Goal: Information Seeking & Learning: Learn about a topic

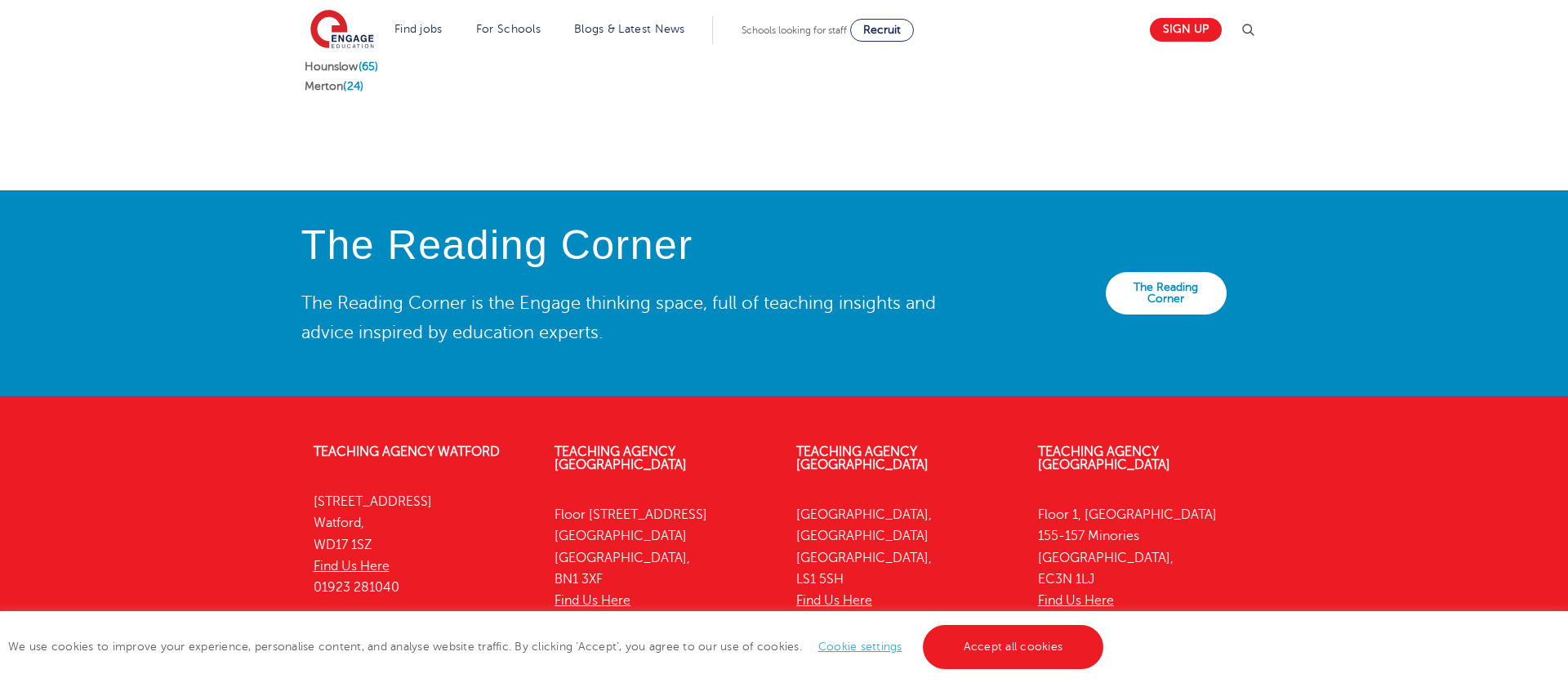
scroll to position [3720, 0]
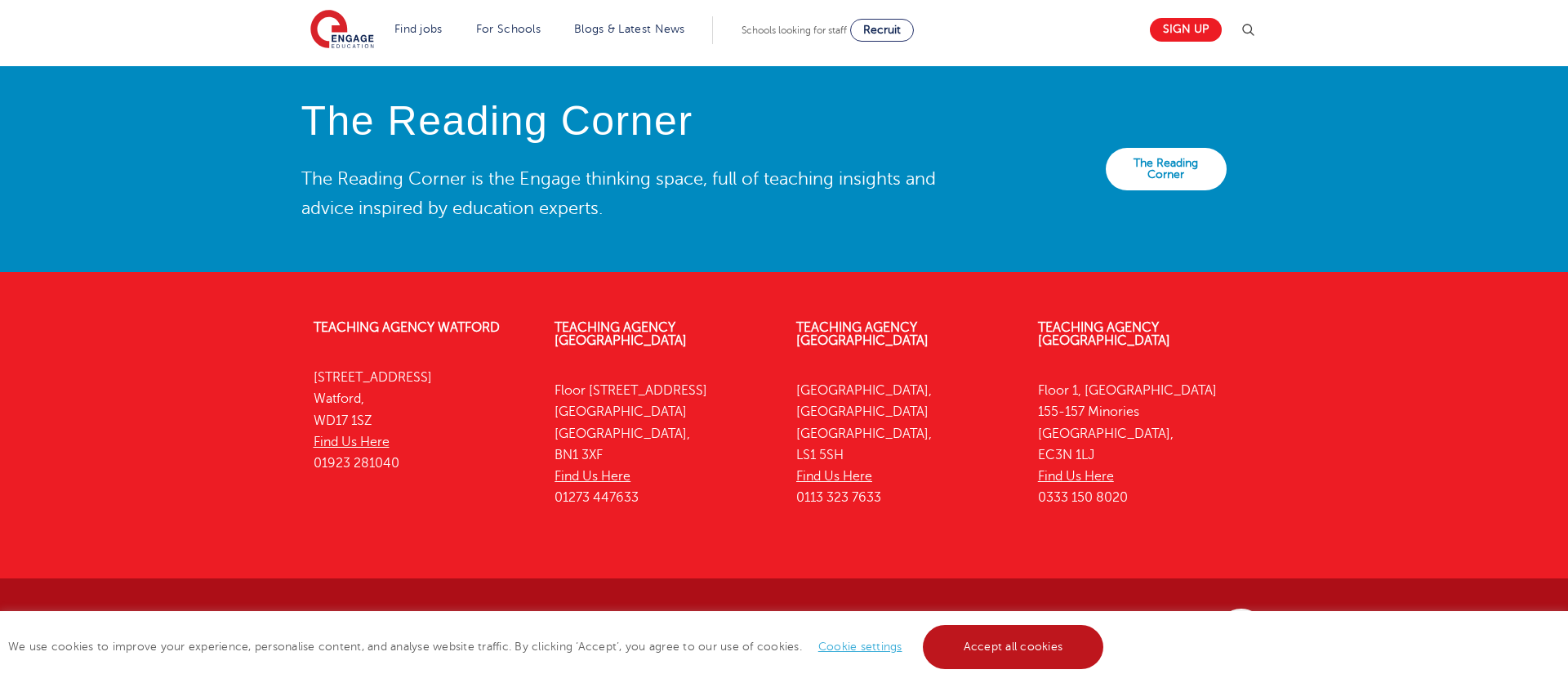
click at [1019, 650] on link "Accept all cookies" at bounding box center [1013, 647] width 181 height 44
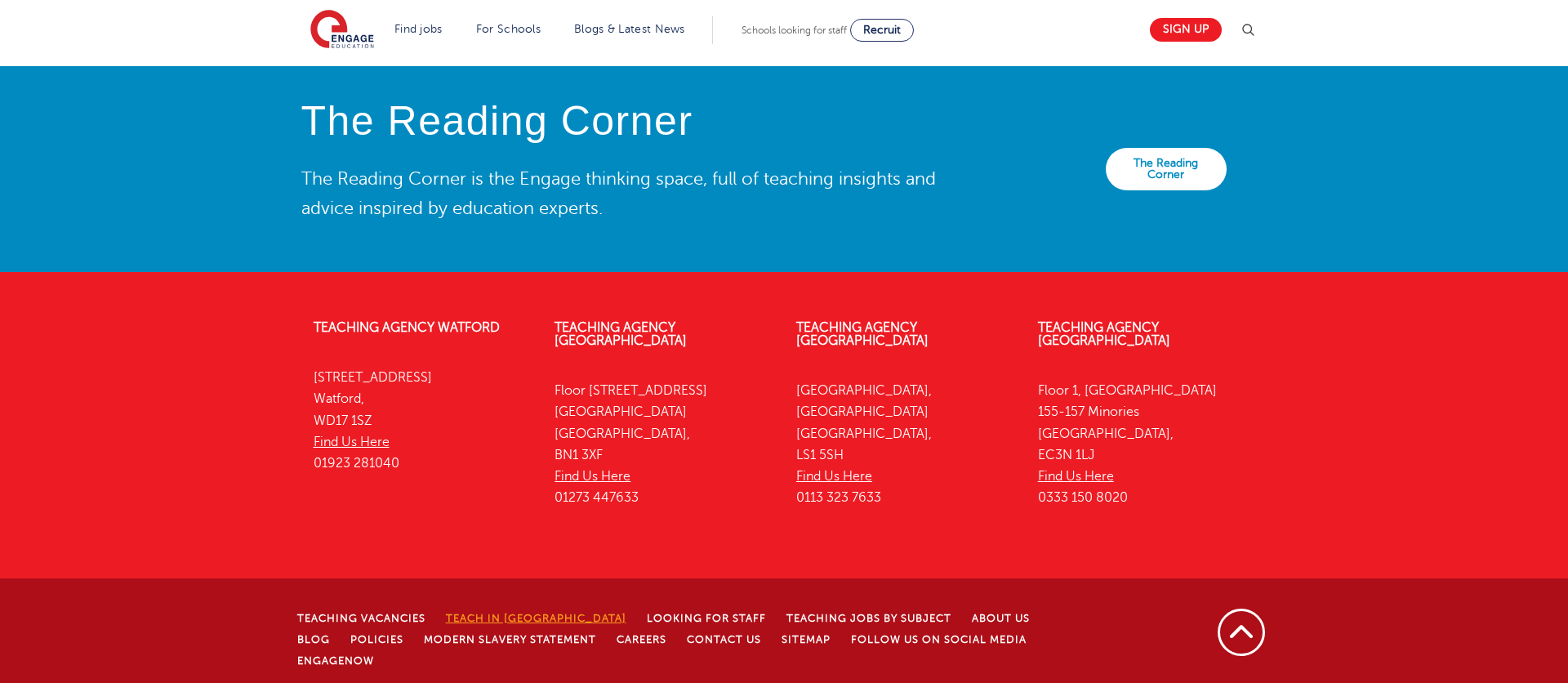
click at [550, 614] on link "Teach in [GEOGRAPHIC_DATA]" at bounding box center [536, 619] width 180 height 12
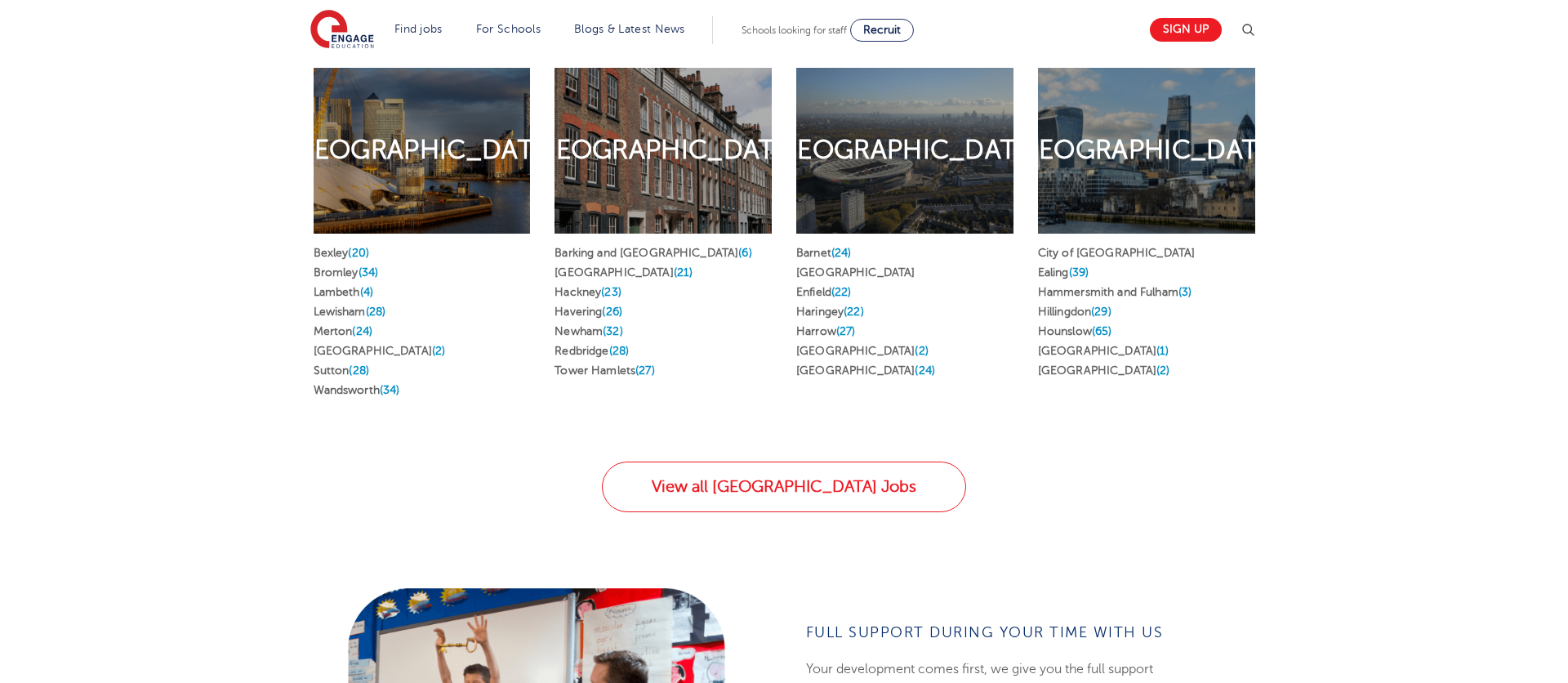
scroll to position [817, 0]
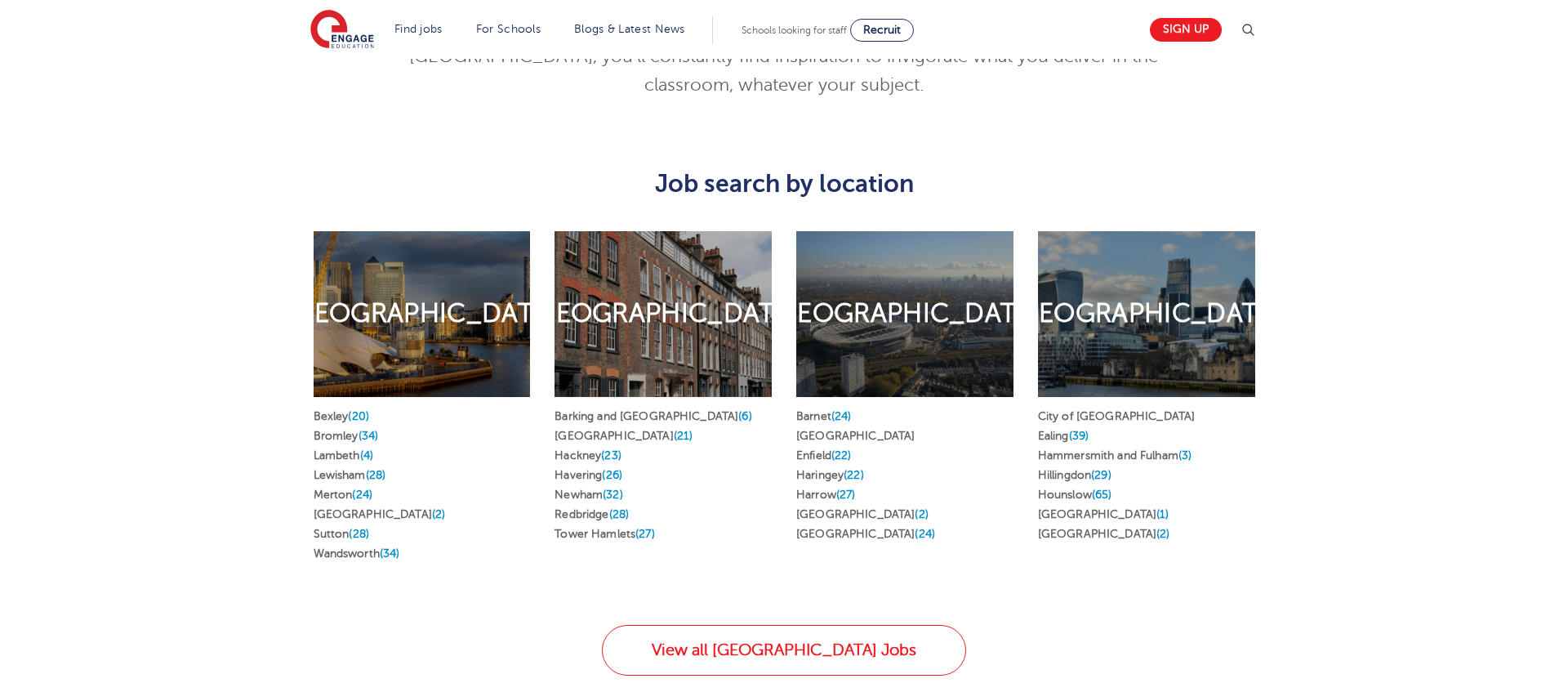
click at [343, 350] on div "South London" at bounding box center [423, 314] width 217 height 166
click at [347, 410] on link "Bexley (20)" at bounding box center [342, 416] width 56 height 13
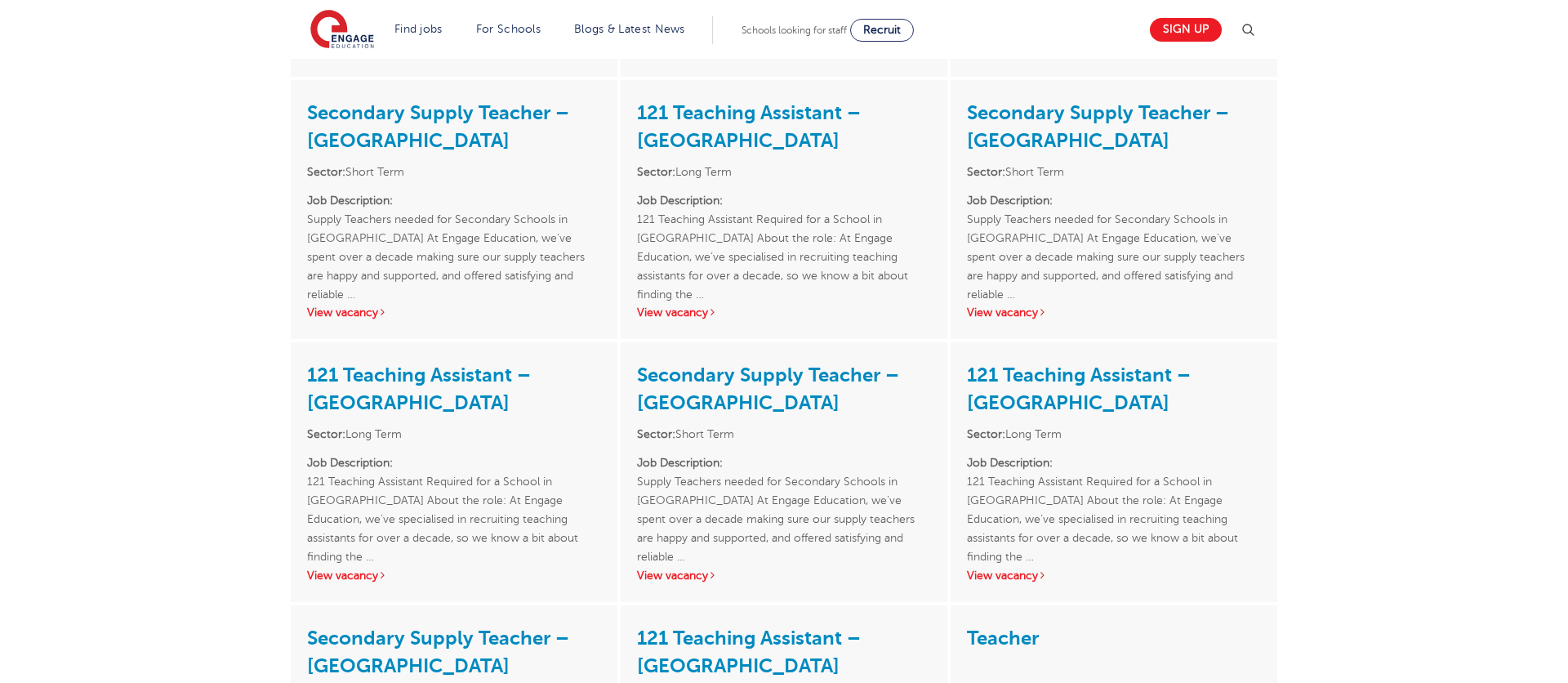
scroll to position [2452, 0]
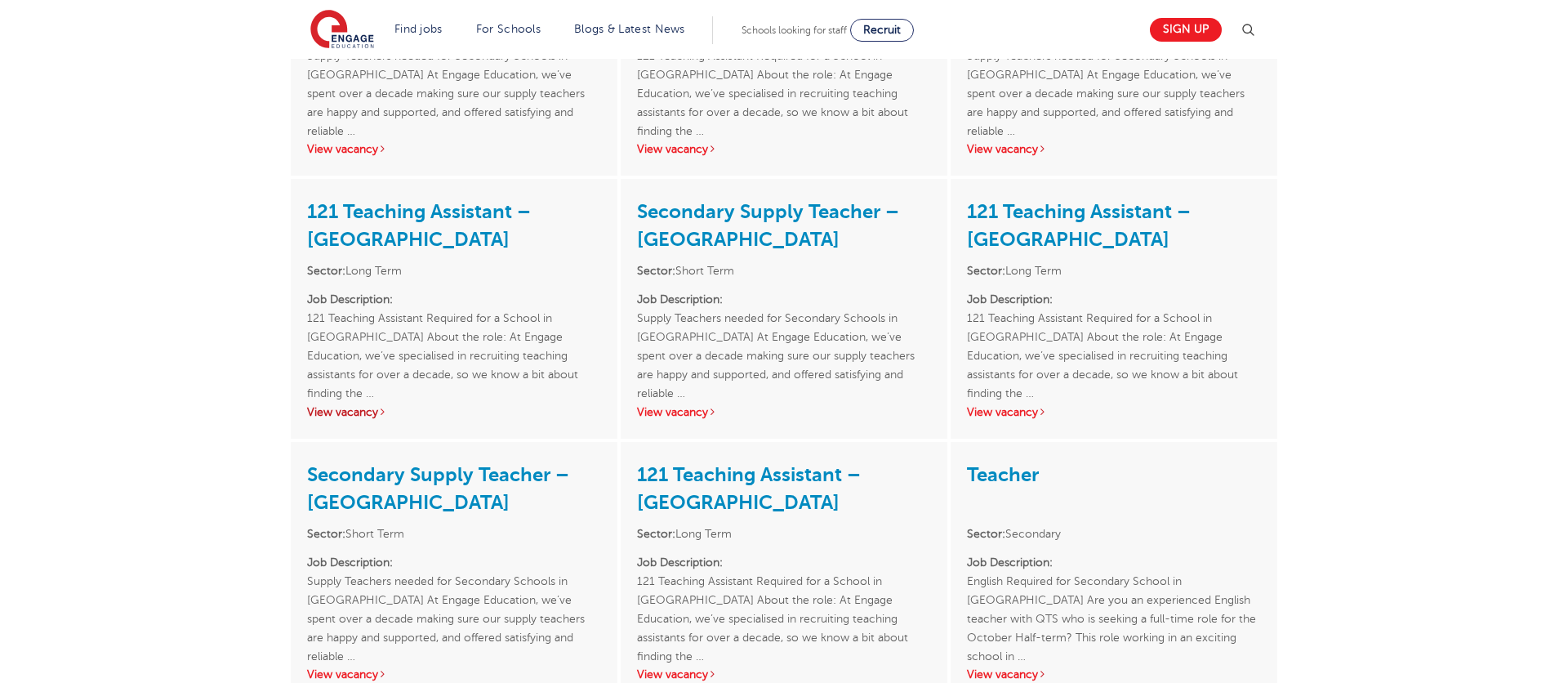
click at [360, 406] on link "View vacancy" at bounding box center [347, 412] width 80 height 13
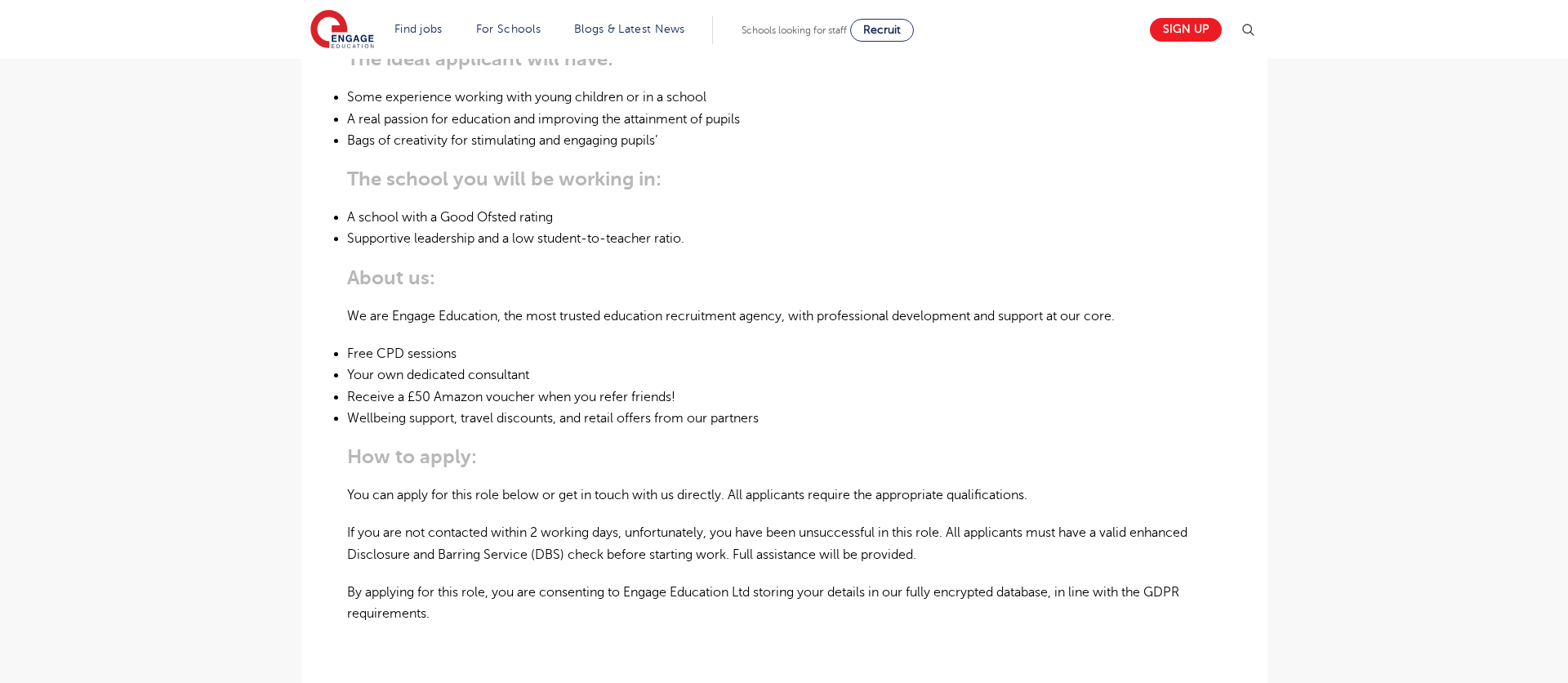
scroll to position [160, 0]
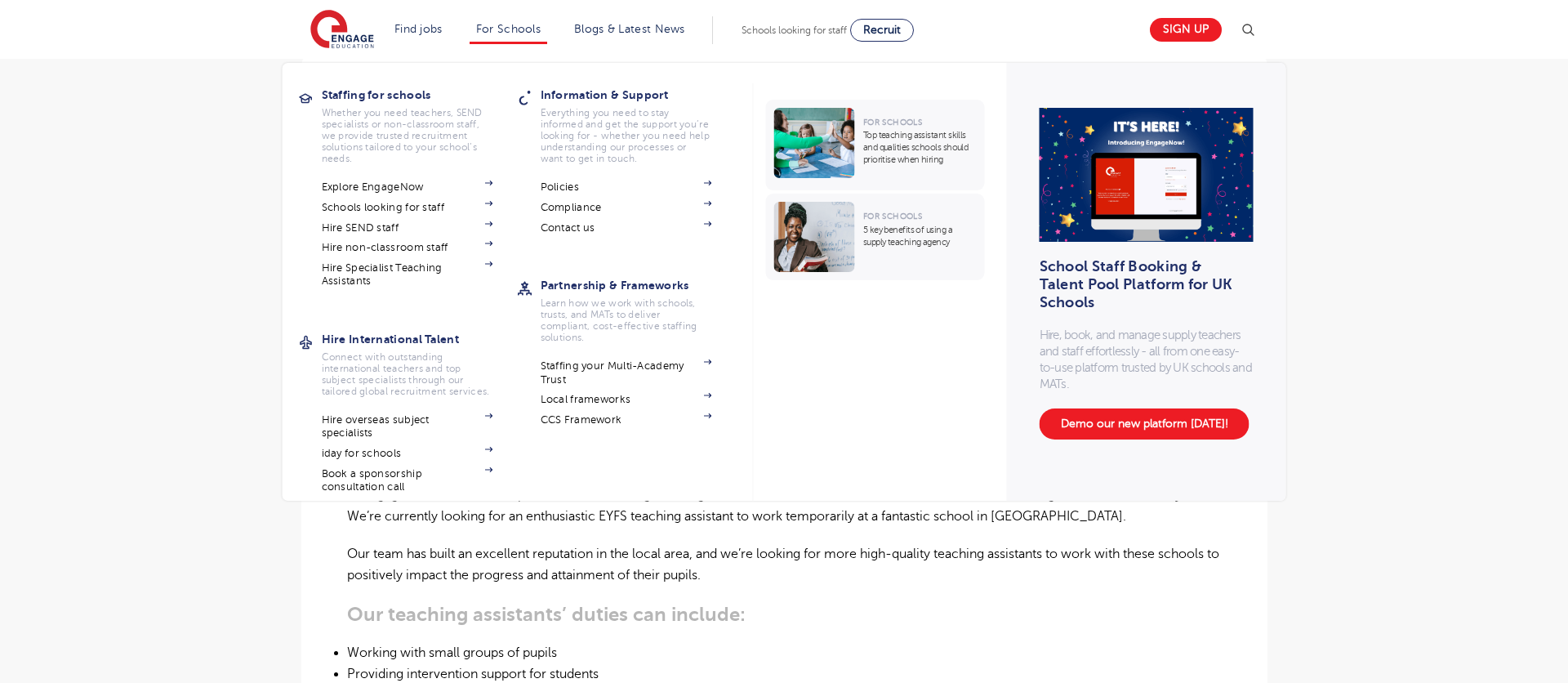
click at [530, 32] on link "For Schools" at bounding box center [508, 29] width 65 height 13
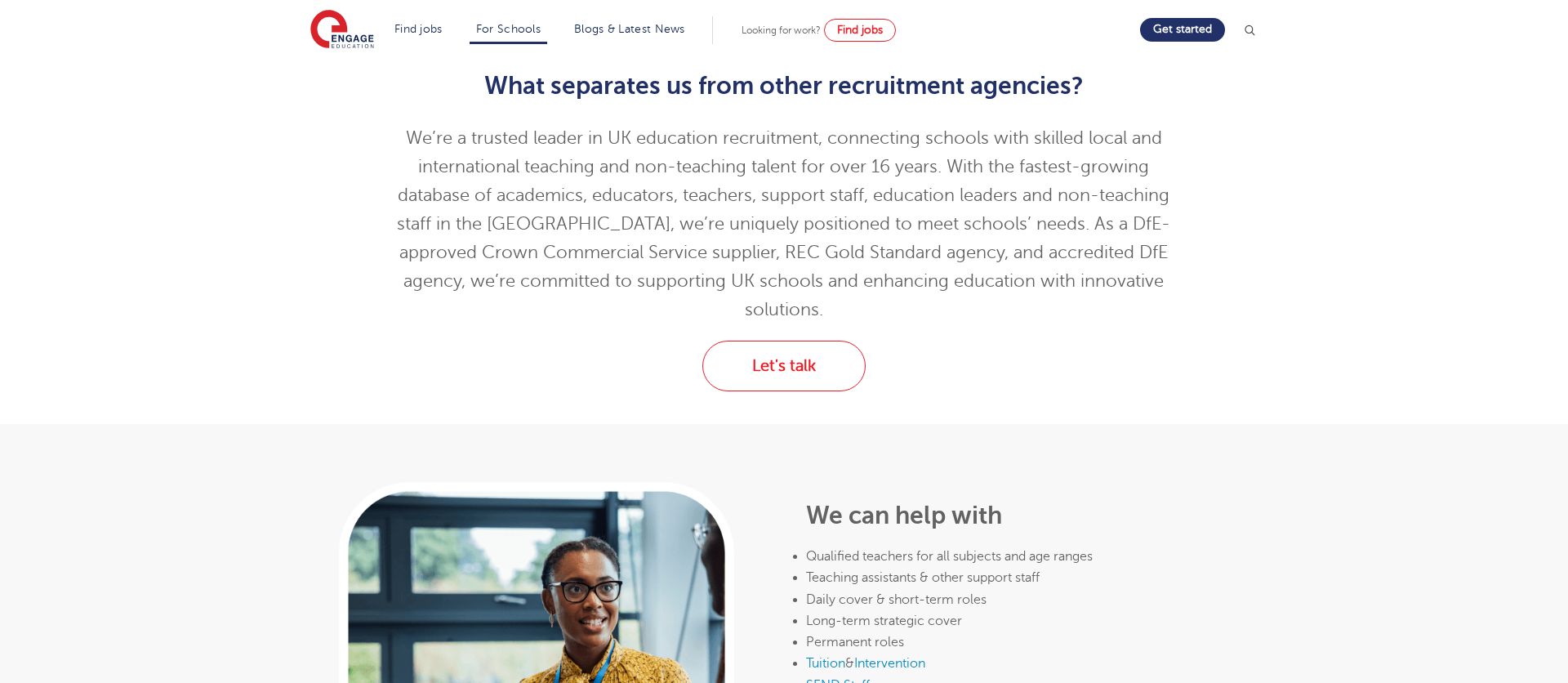
scroll to position [654, 0]
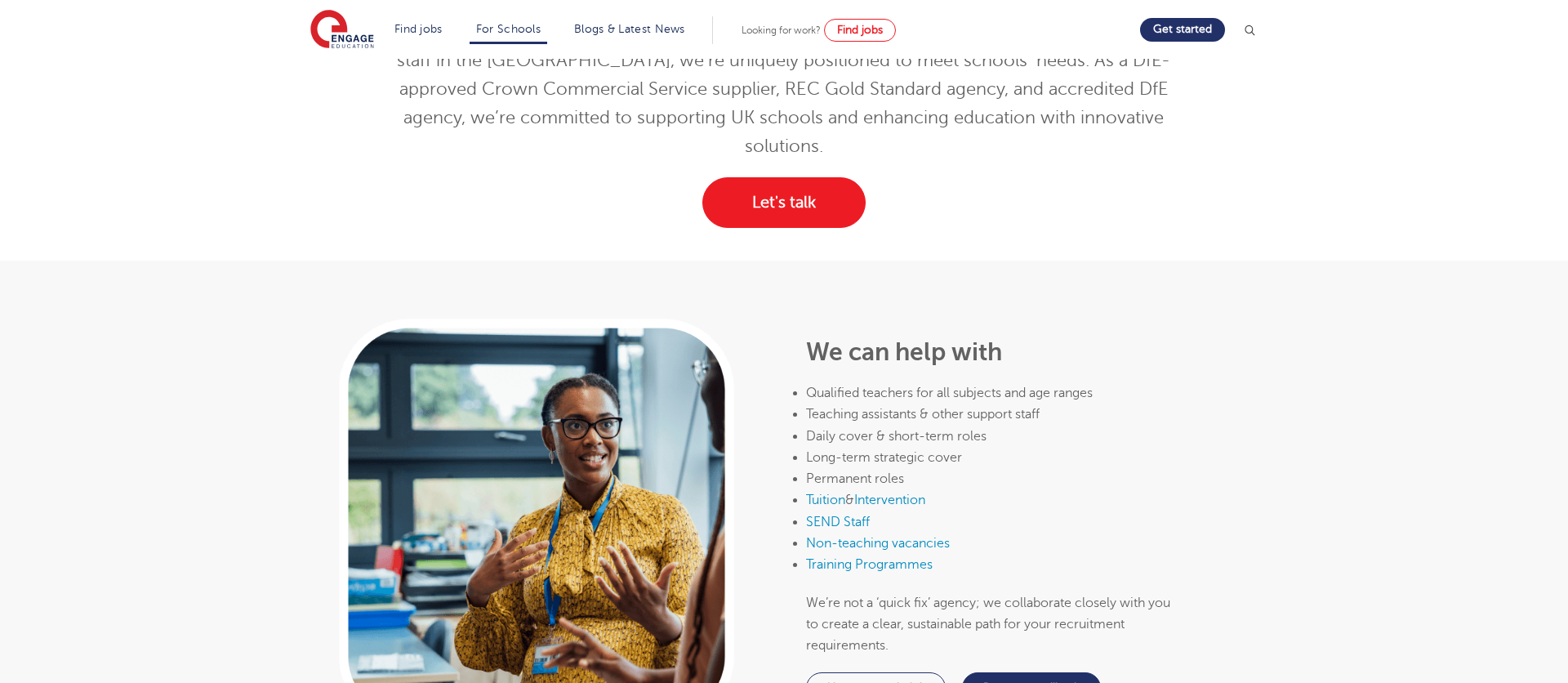
click at [780, 199] on div "Let's talk" at bounding box center [784, 219] width 1568 height 83
click at [775, 178] on link "Let's talk" at bounding box center [784, 203] width 163 height 51
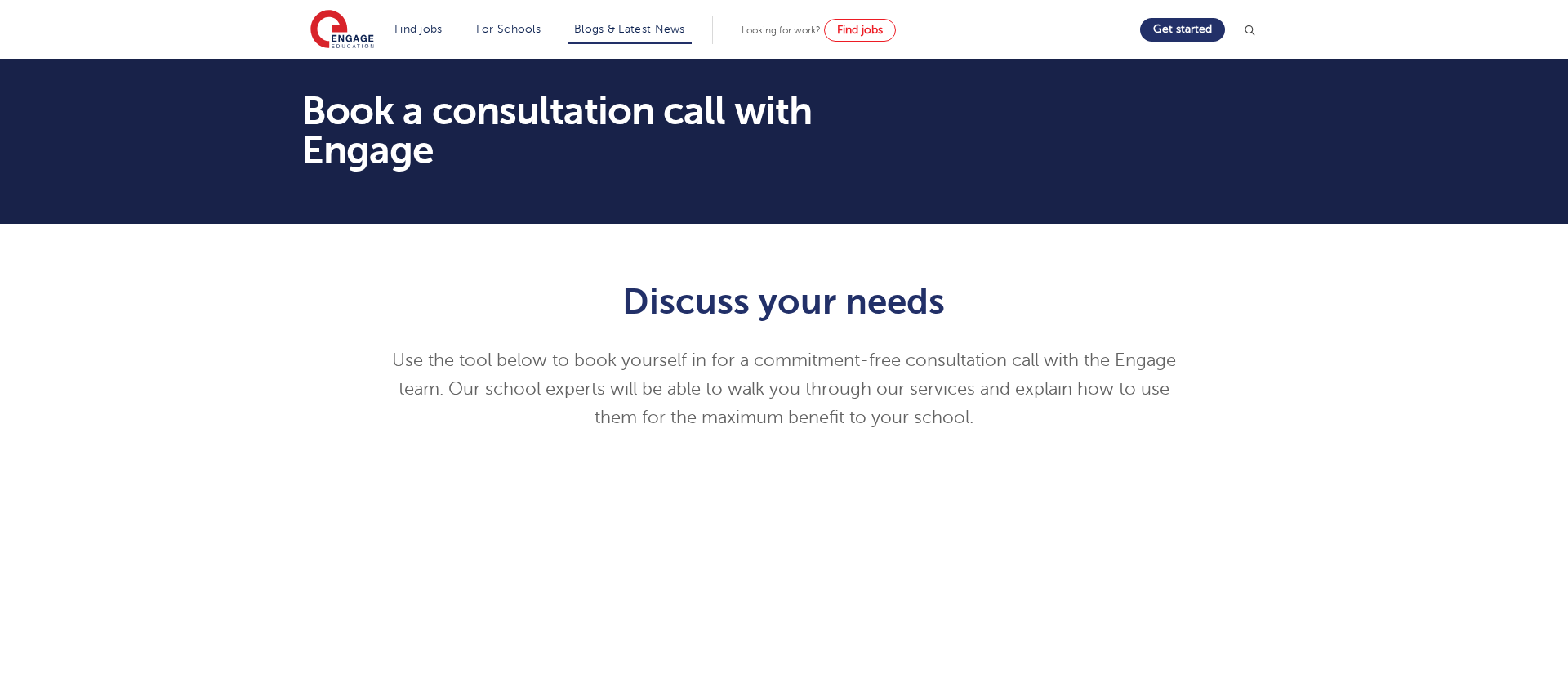
click at [678, 37] on li "Blogs & Latest News" at bounding box center [629, 29] width 124 height 28
click at [671, 24] on link "Blogs & Latest News" at bounding box center [630, 29] width 111 height 13
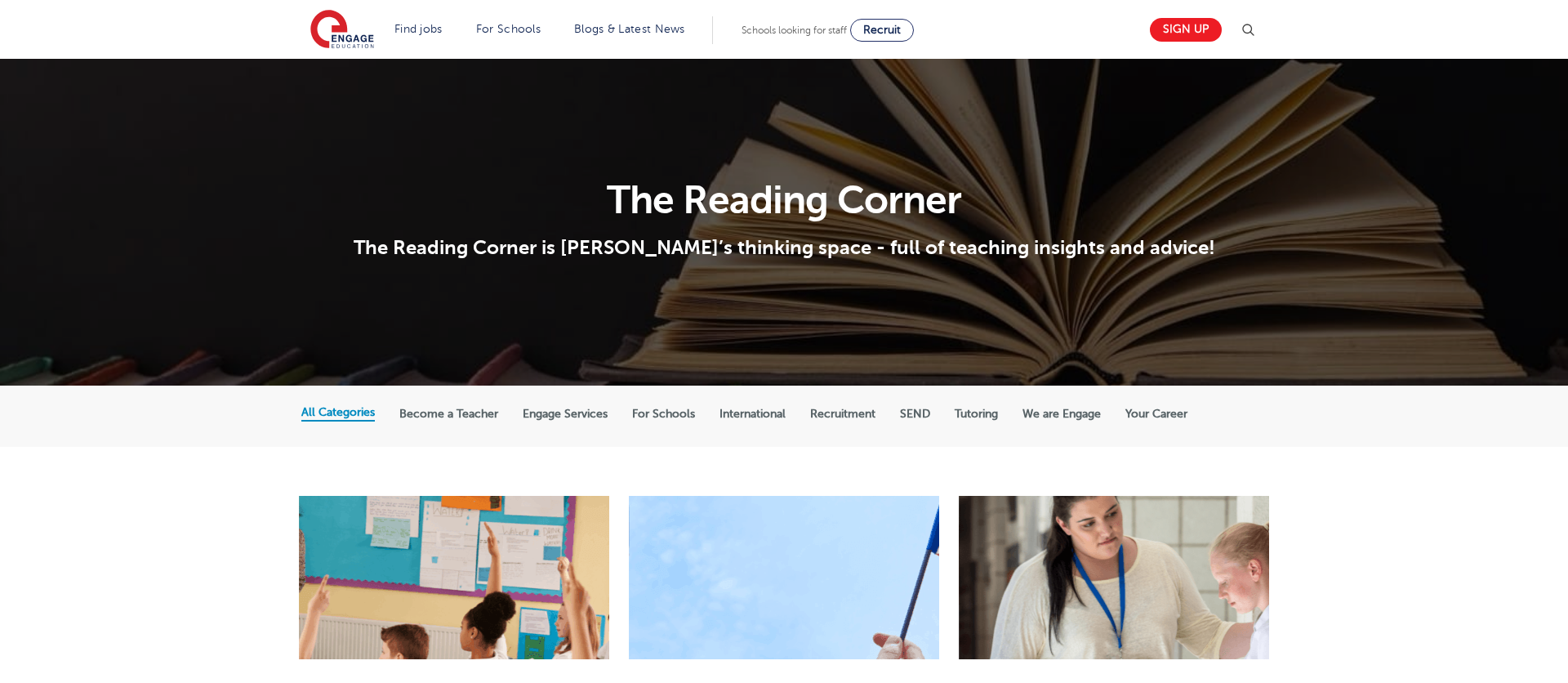
scroll to position [817, 0]
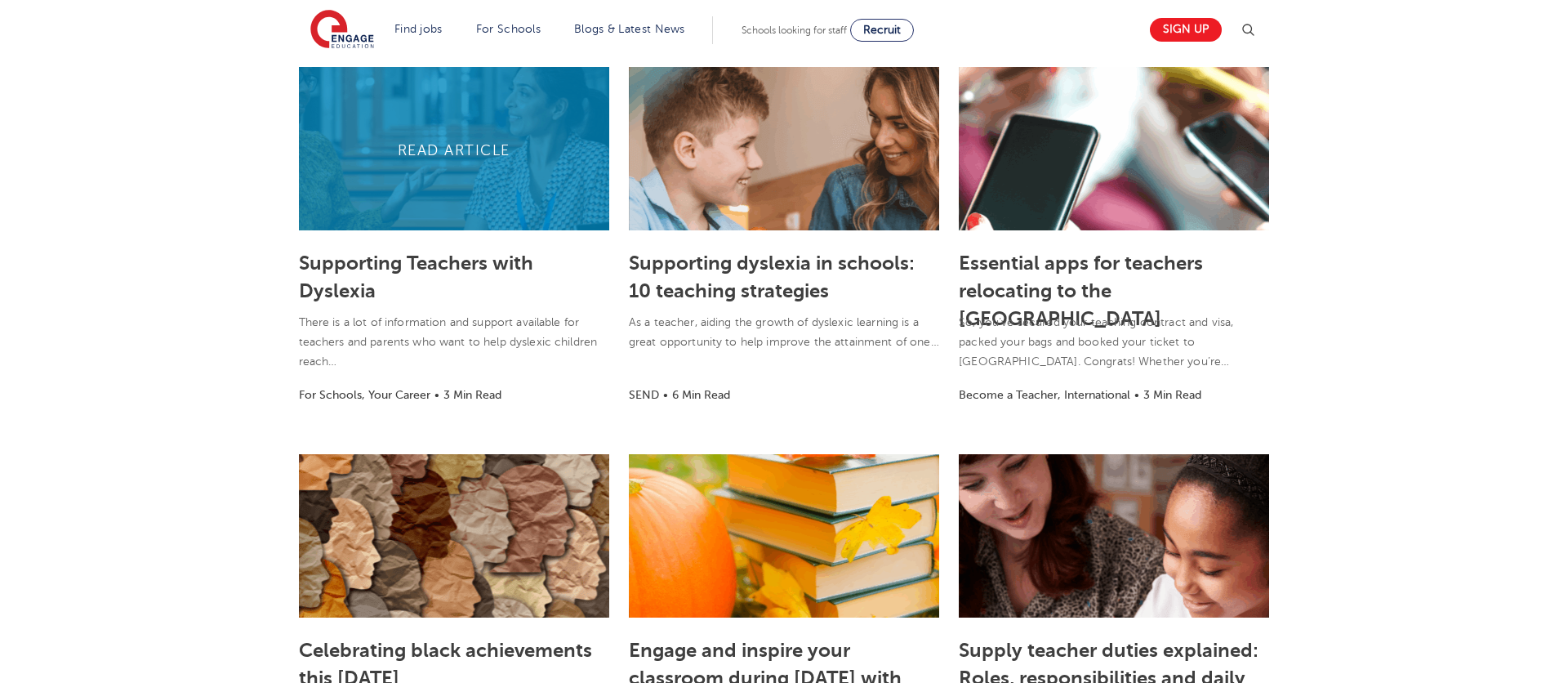
click at [463, 221] on link at bounding box center [454, 149] width 311 height 163
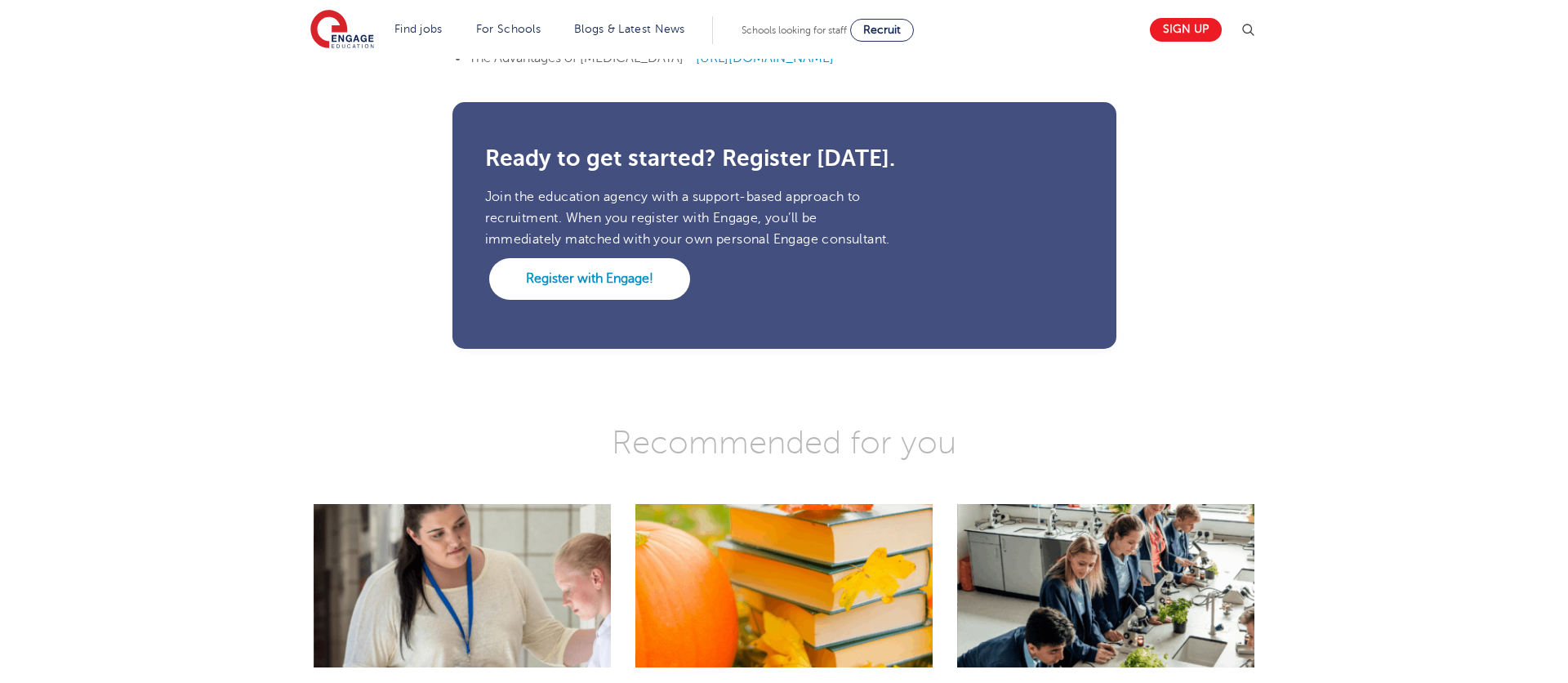
scroll to position [3432, 0]
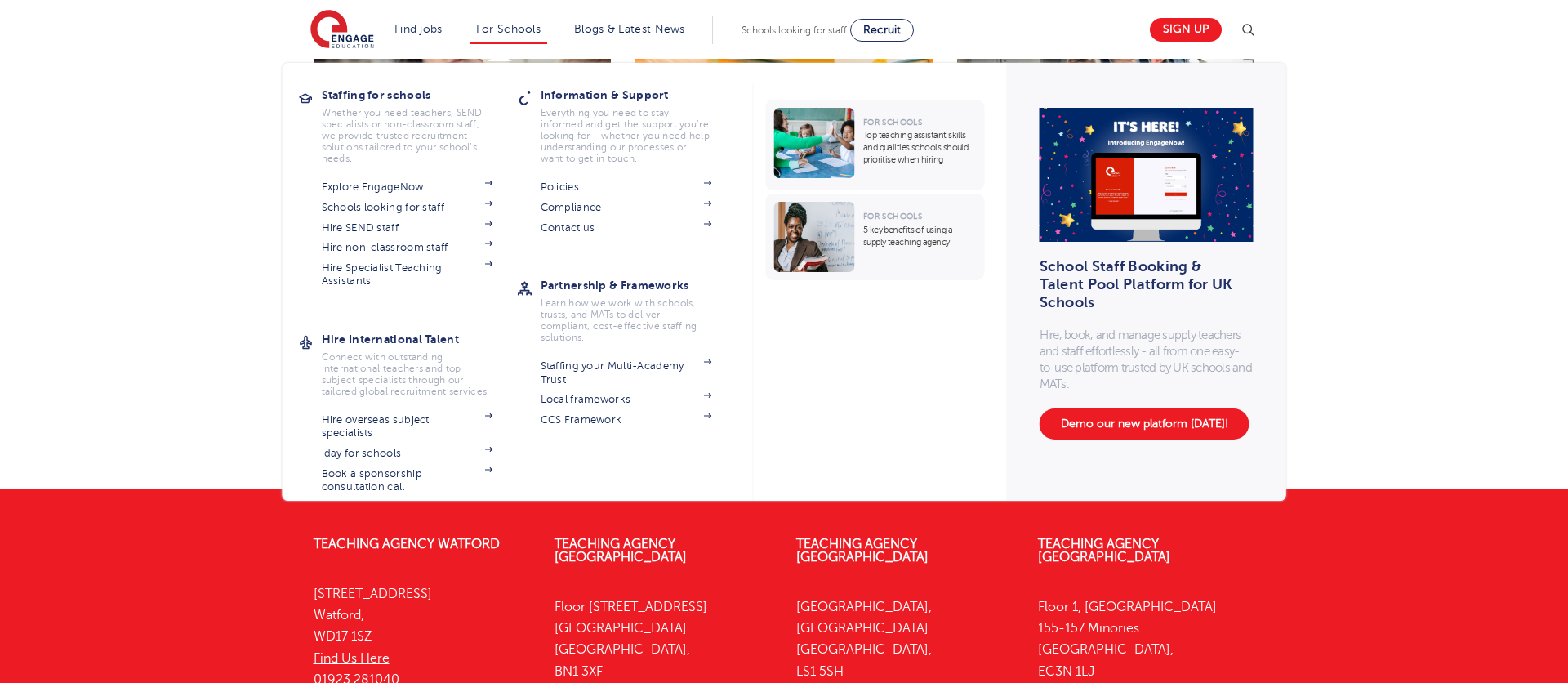
click at [538, 30] on link "For Schools" at bounding box center [508, 29] width 65 height 13
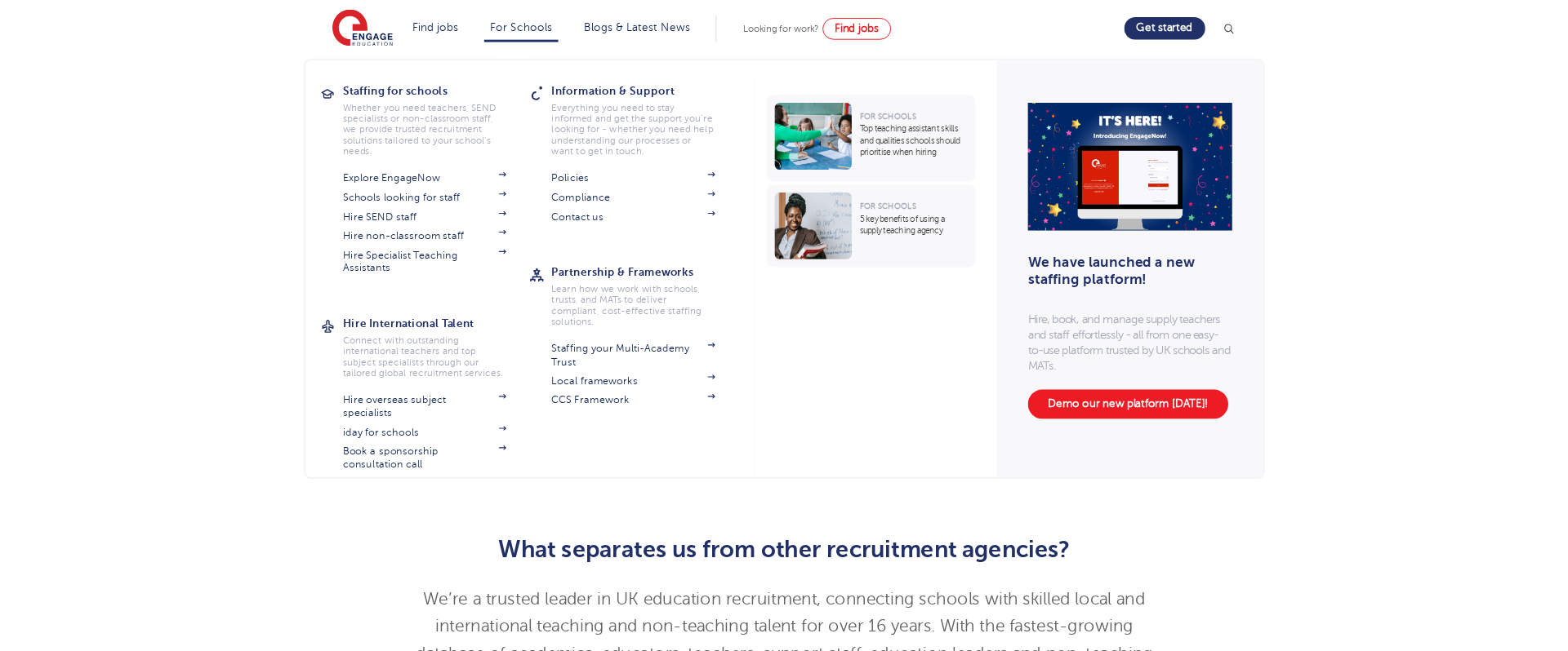
scroll to position [653, 0]
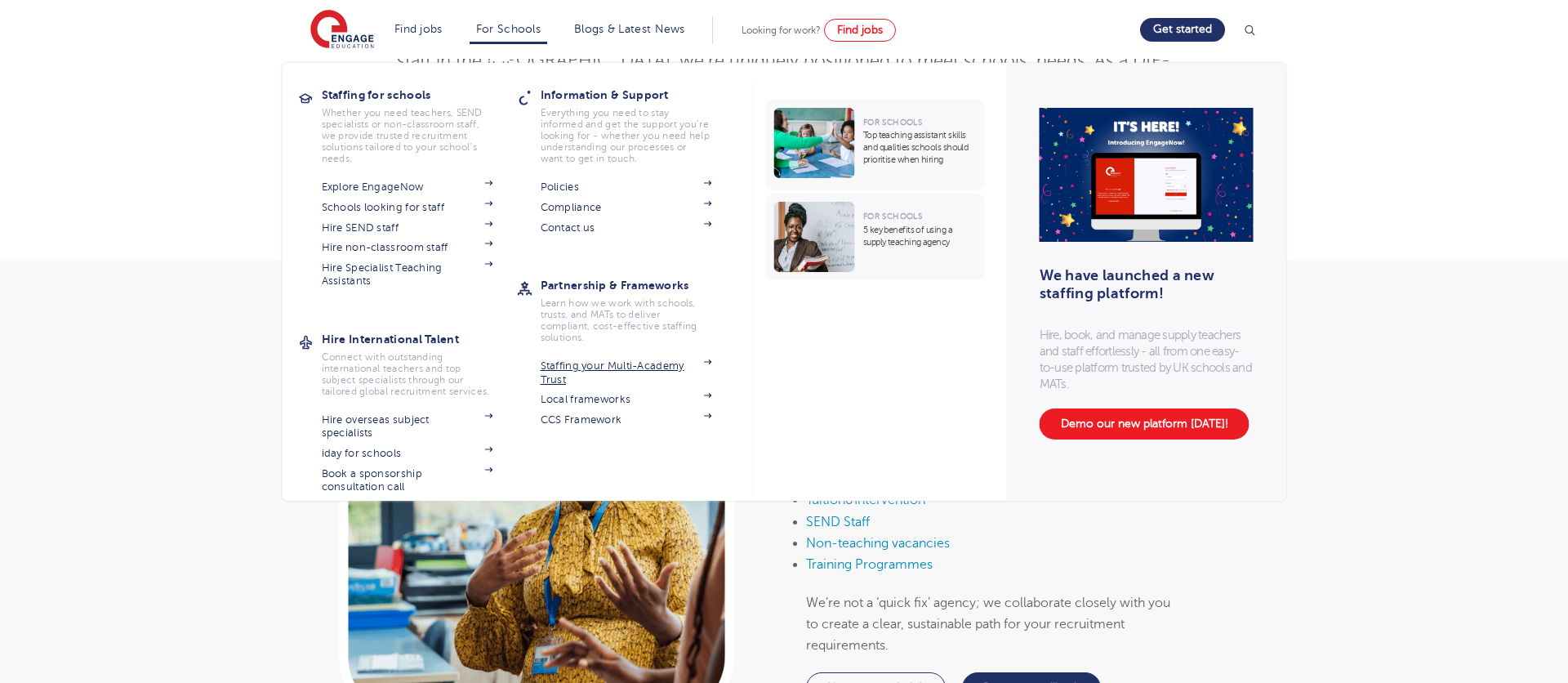
click at [626, 369] on link "Staffing your Multi-Academy Trust" at bounding box center [626, 373] width 172 height 27
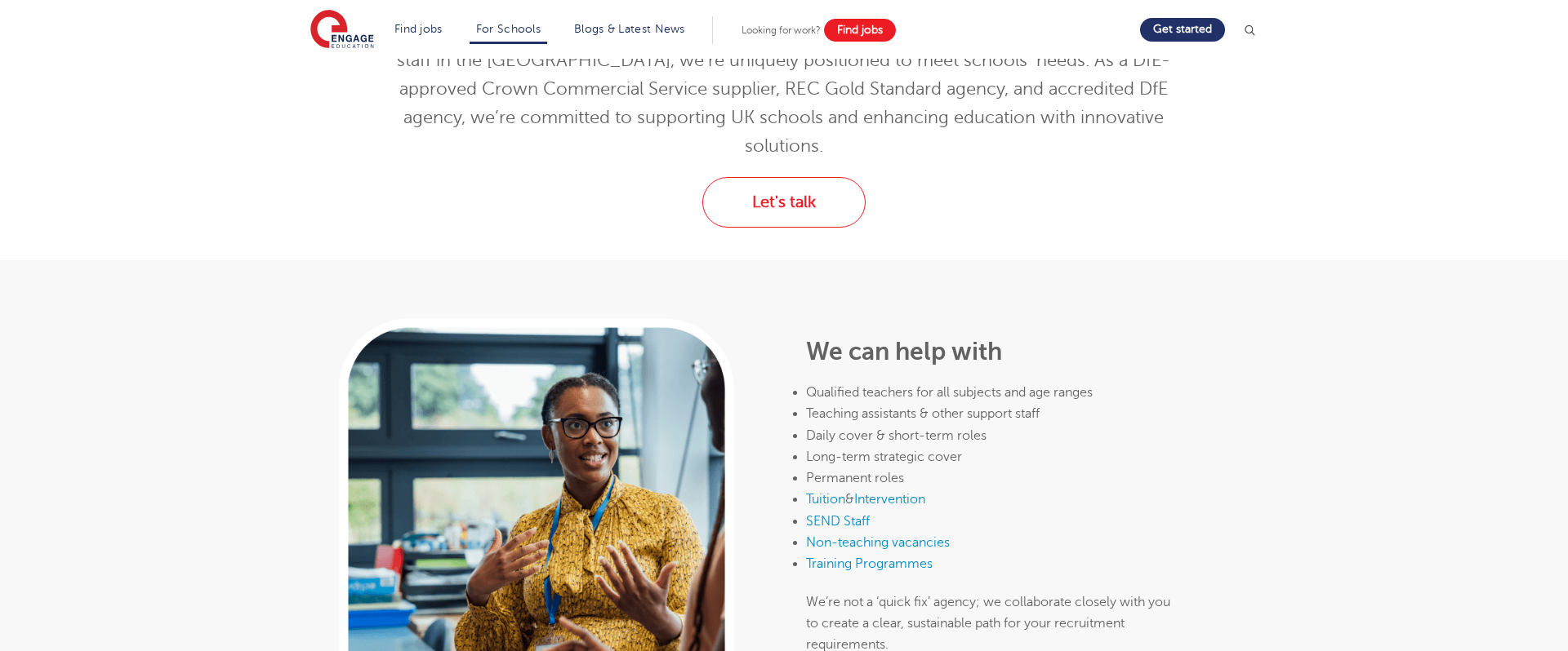
click at [839, 33] on link "Find jobs" at bounding box center [859, 29] width 72 height 23
click at [863, 34] on span "Find jobs" at bounding box center [860, 29] width 45 height 13
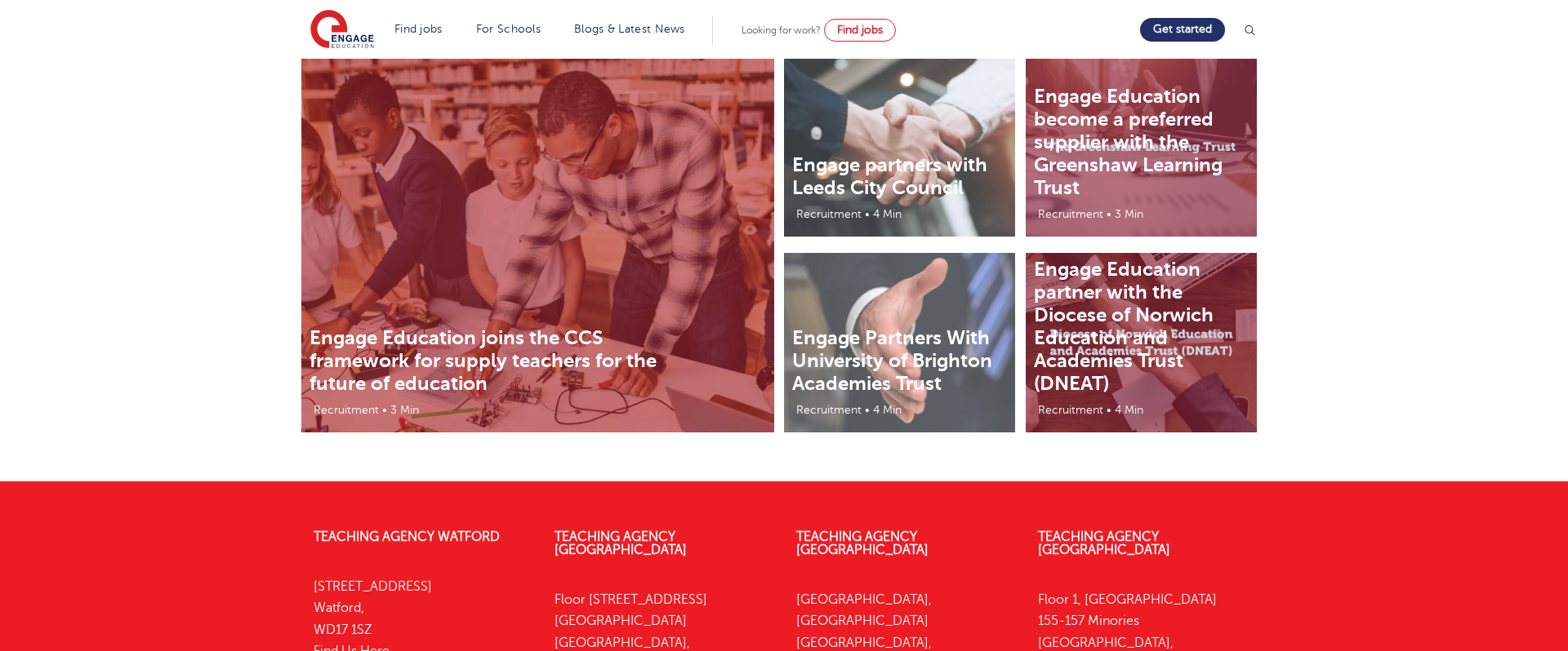
scroll to position [4146, 0]
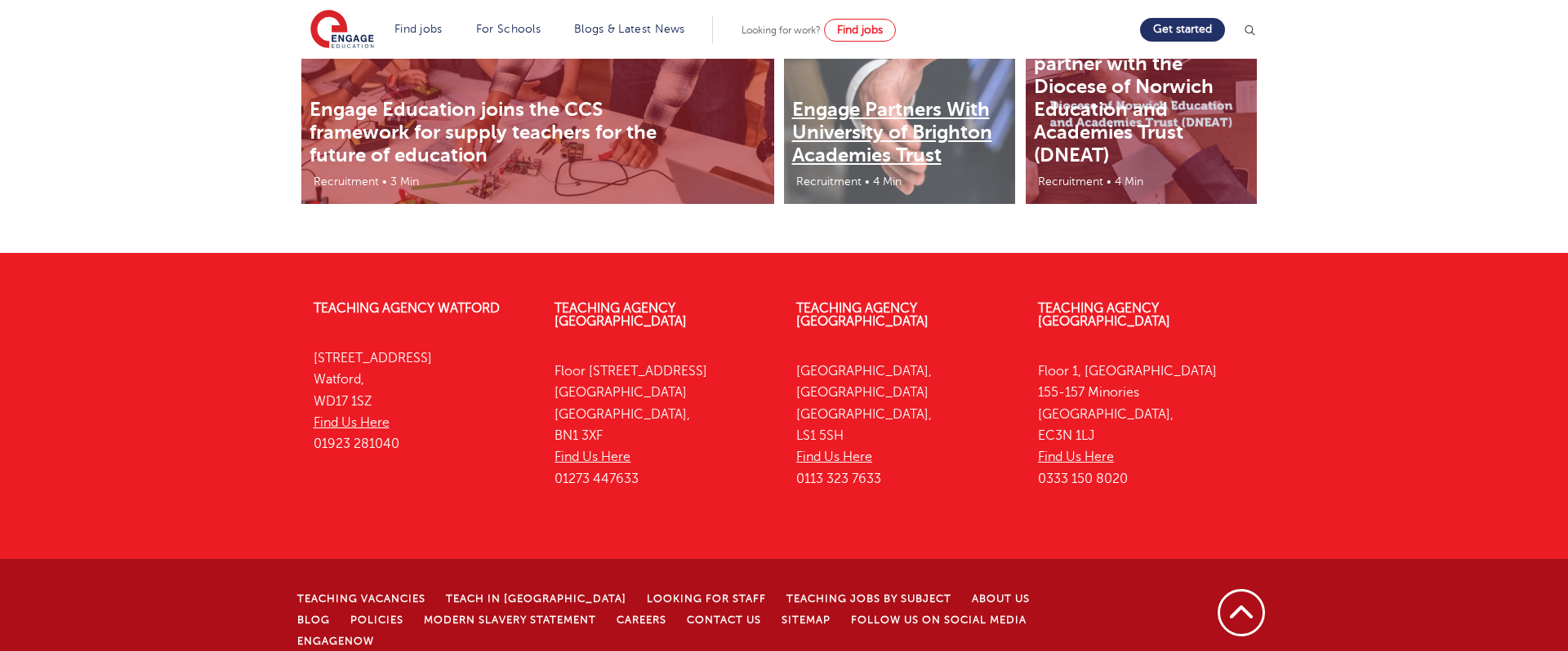
click at [877, 146] on link "Engage Partners With University of Brighton Academies Trust" at bounding box center [892, 132] width 200 height 69
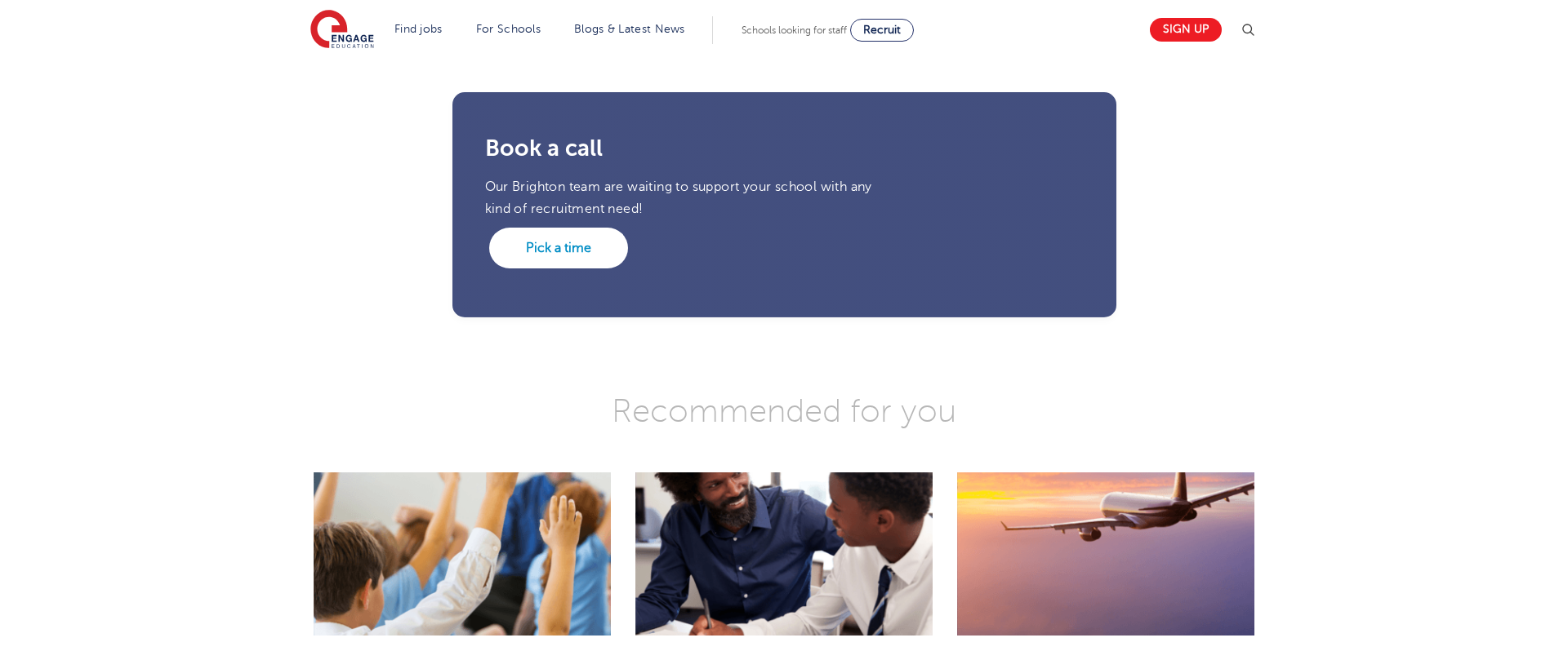
scroll to position [2292, 0]
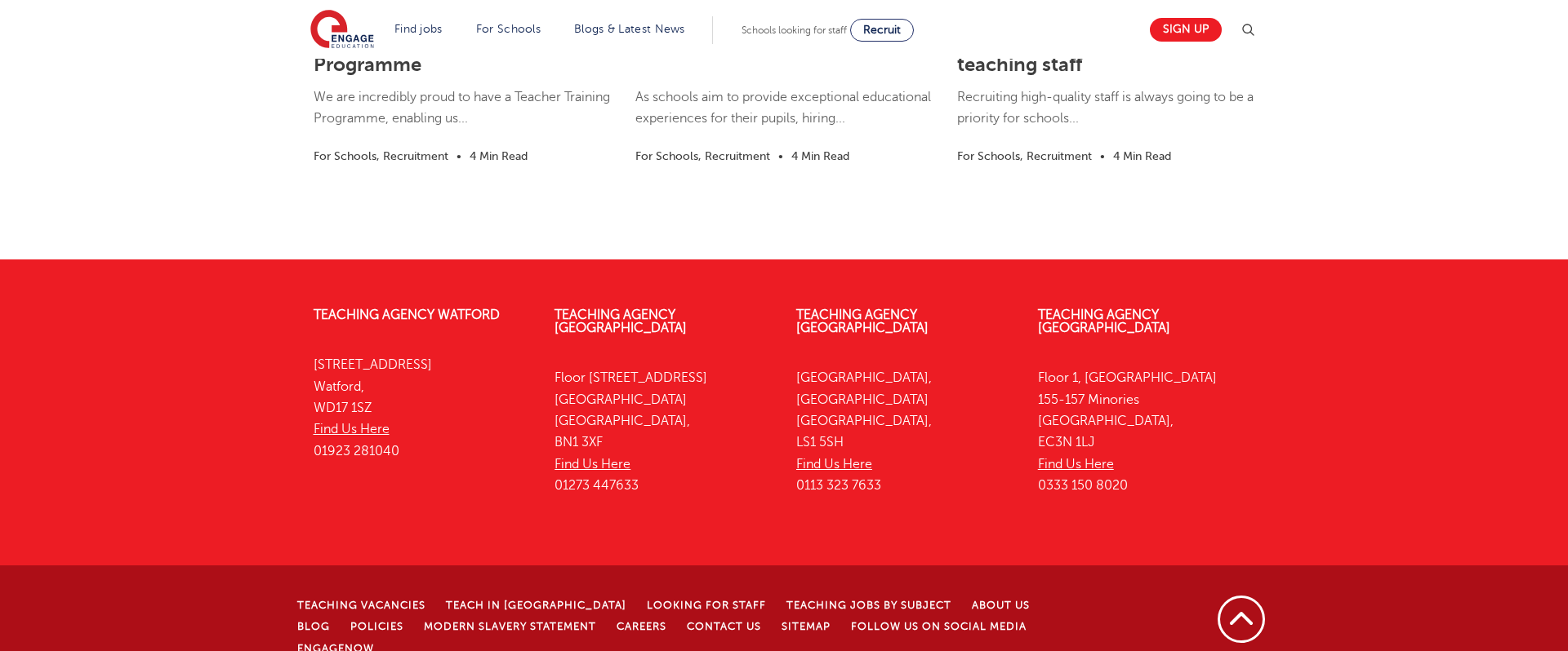
click at [646, 594] on li "Looking for staff" at bounding box center [716, 604] width 140 height 21
click at [646, 600] on link "Looking for staff" at bounding box center [706, 606] width 120 height 12
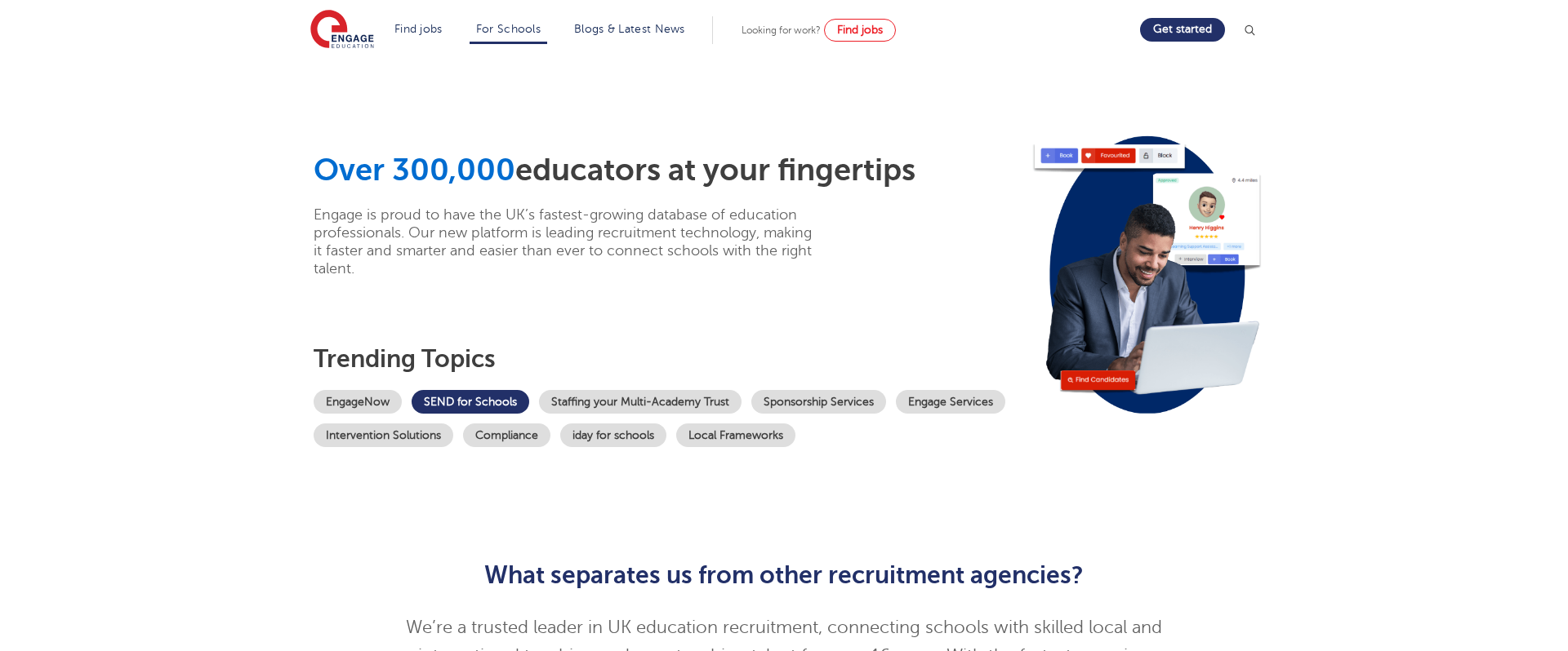
click at [518, 399] on link "SEND for Schools" at bounding box center [470, 402] width 118 height 24
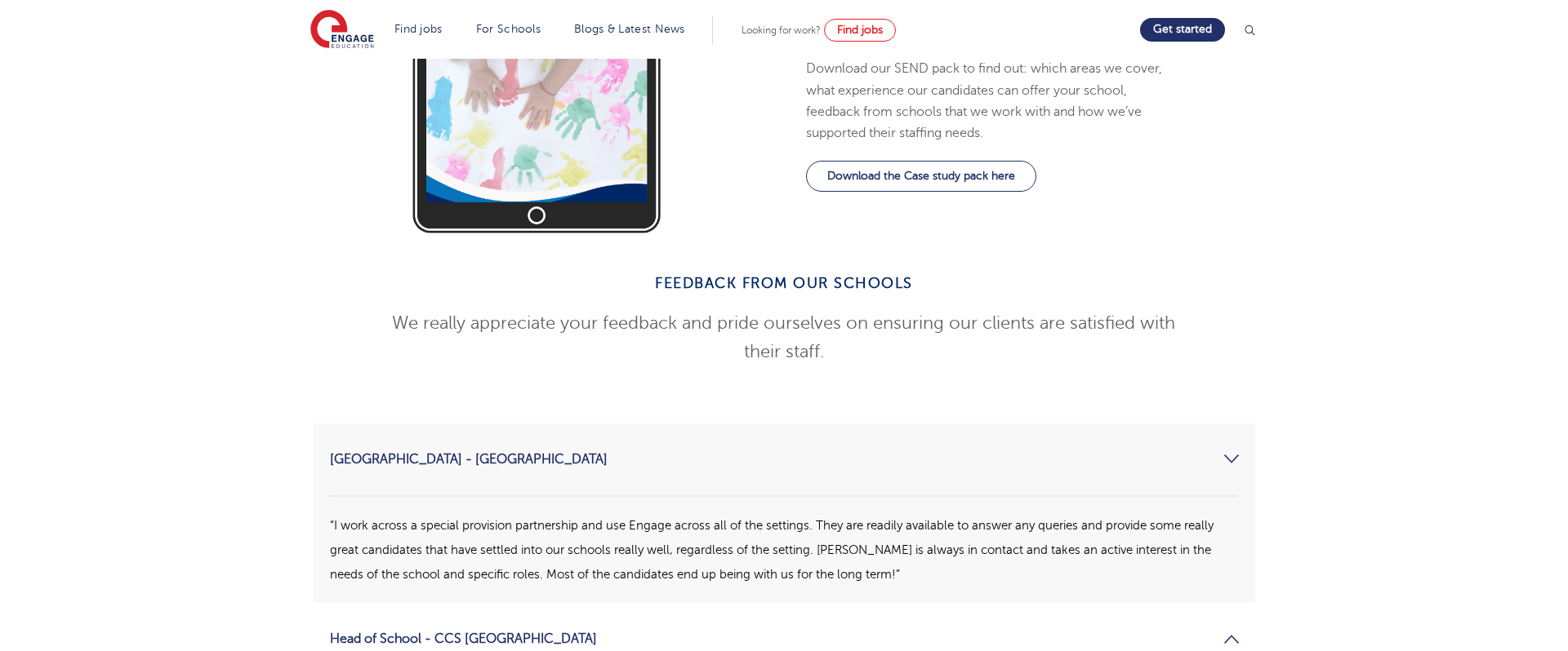
scroll to position [2122, 0]
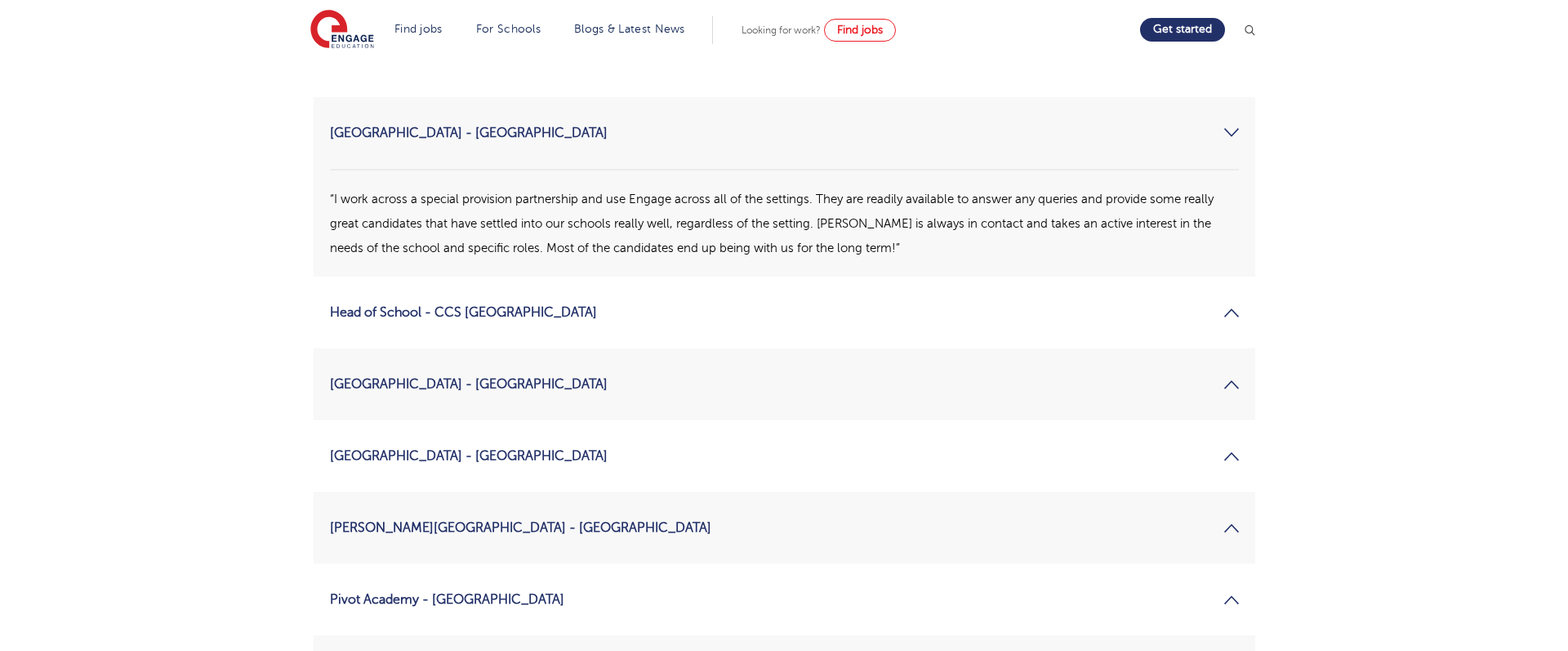
click at [604, 508] on link "Marjory Kinnon School - Hounslow" at bounding box center [784, 527] width 909 height 40
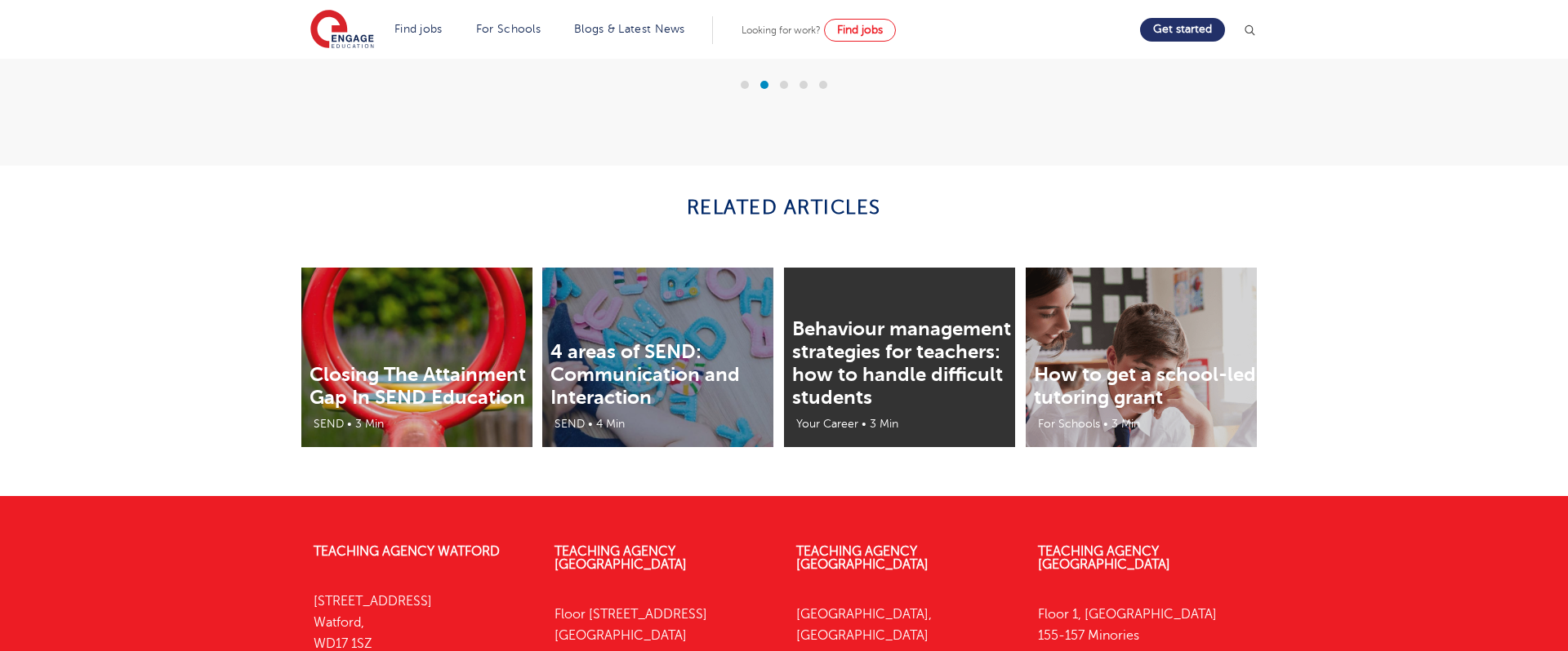
scroll to position [3591, 0]
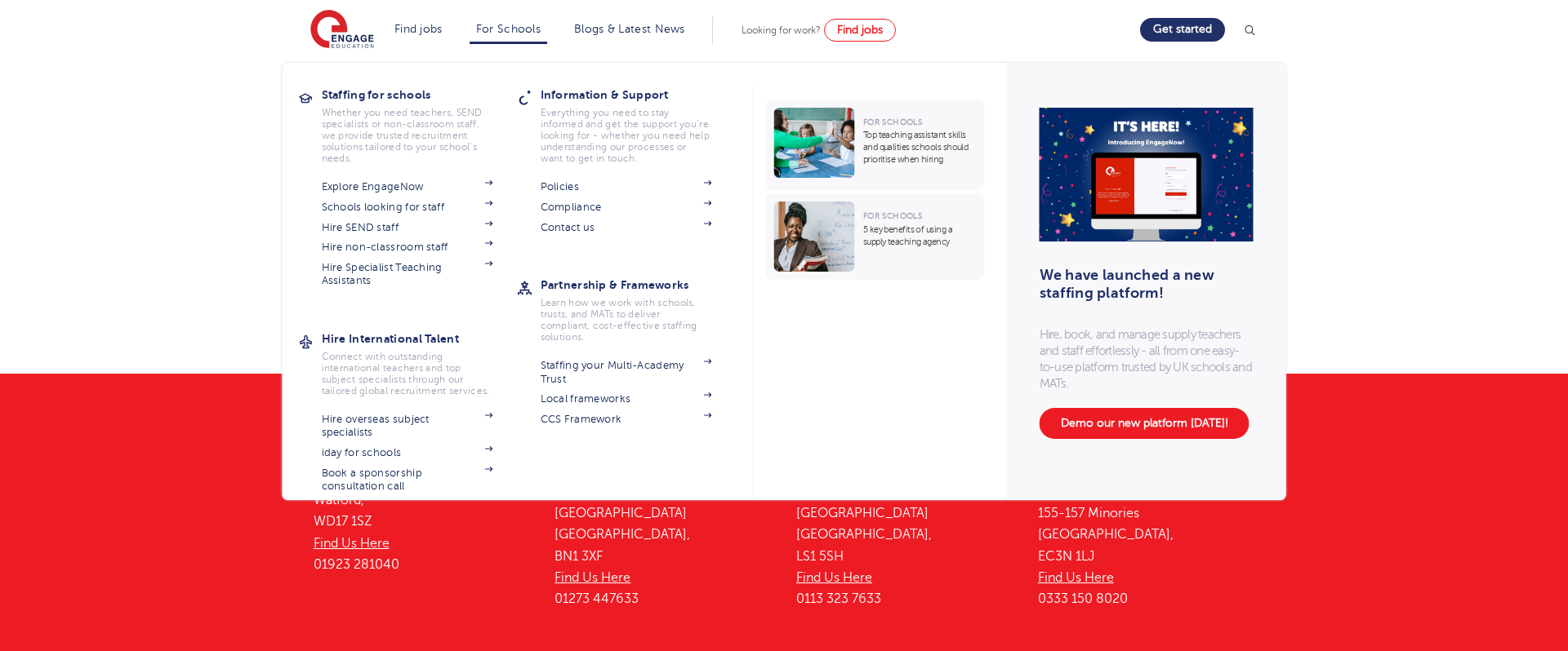
click at [407, 260] on section "Explore EngageNow Schools looking for staff Hire SEND staff Hire non-classroom …" at bounding box center [419, 232] width 196 height 112
click at [414, 265] on link "Hire Specialist Teaching Assistants" at bounding box center [407, 274] width 172 height 27
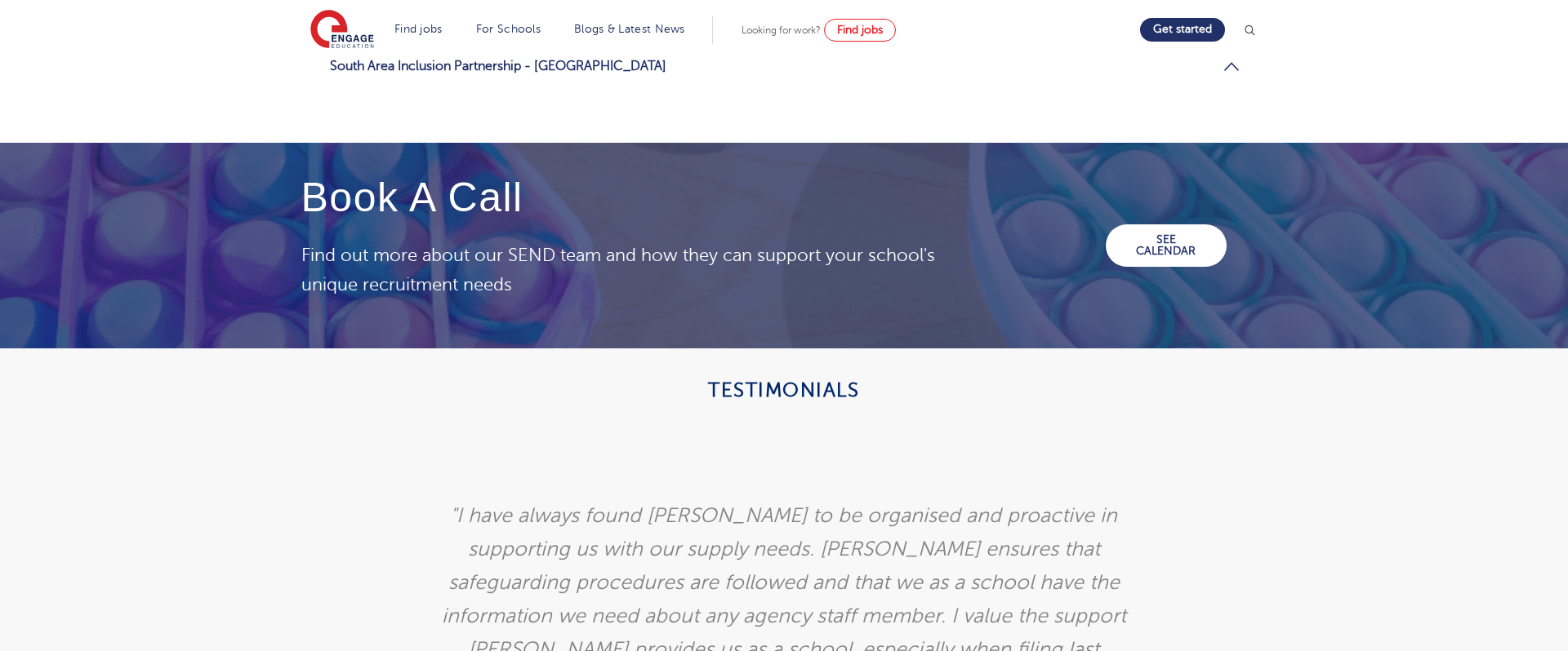
scroll to position [2448, 0]
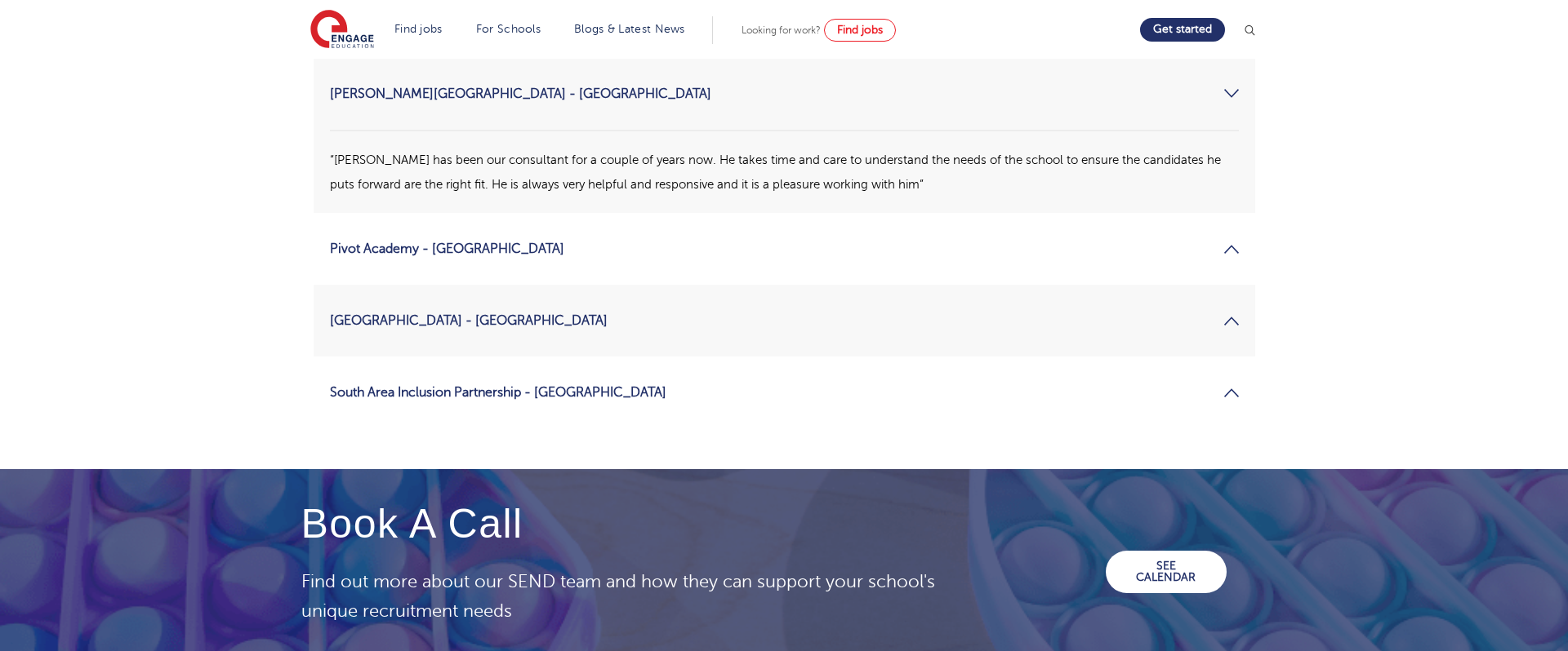
click at [445, 373] on link "South Area Inclusion Partnership - Leeds" at bounding box center [784, 392] width 909 height 40
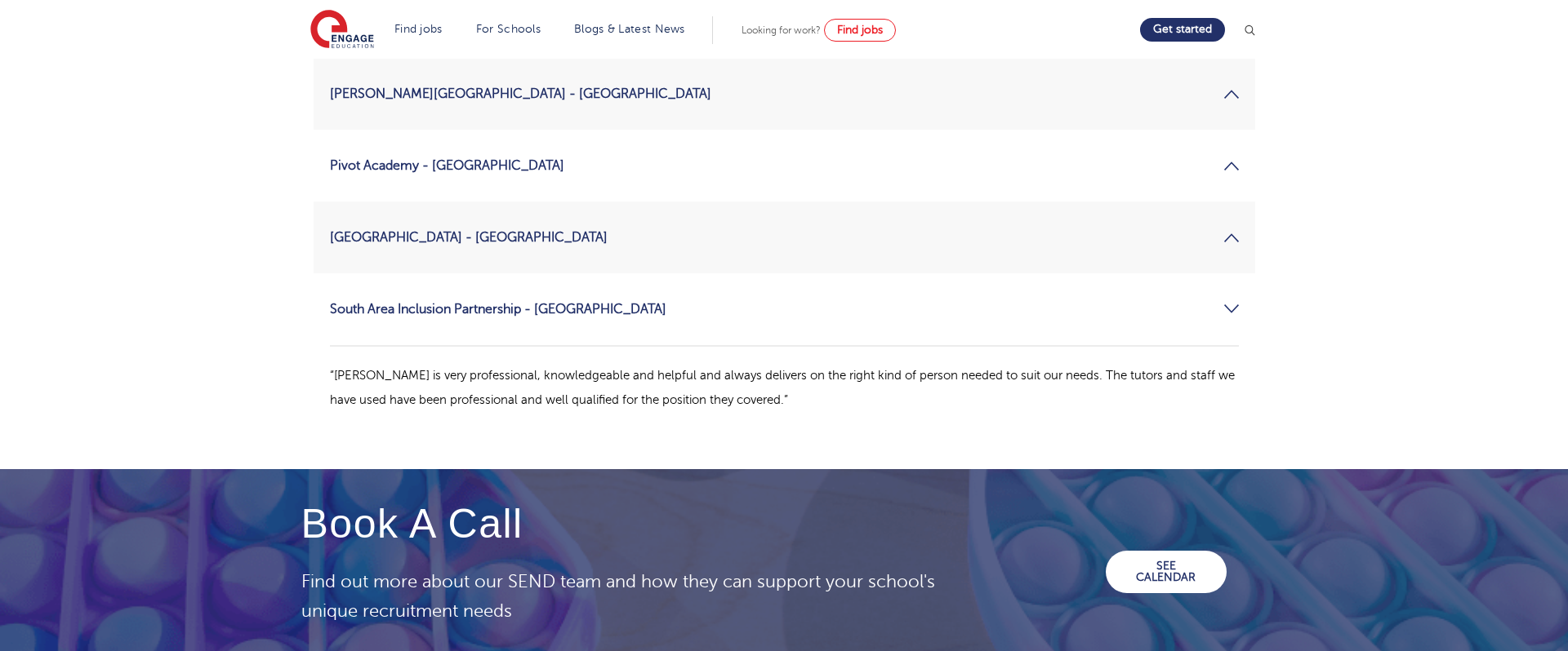
click at [437, 218] on link "Pentland Field School - Uxbridge" at bounding box center [784, 237] width 909 height 40
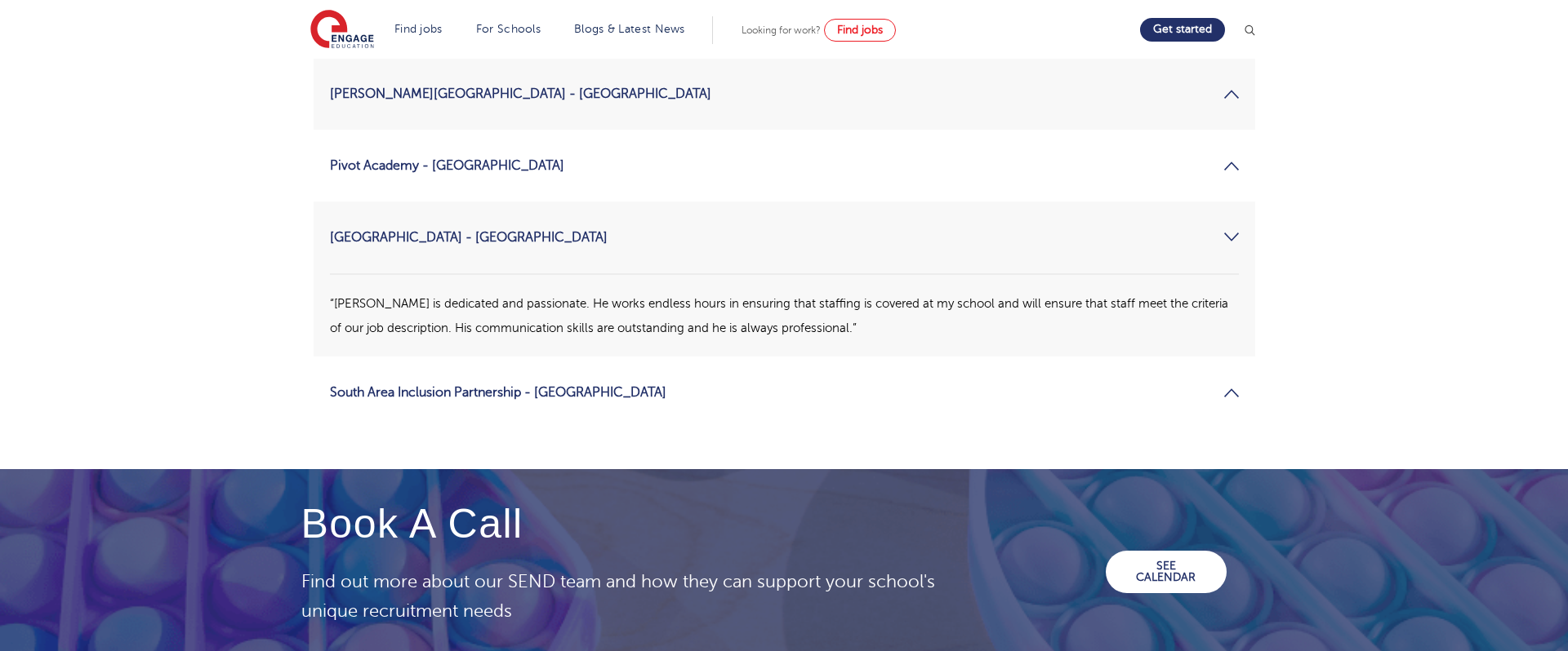
click at [409, 146] on link "Pivot Academy - Leeds" at bounding box center [784, 166] width 909 height 40
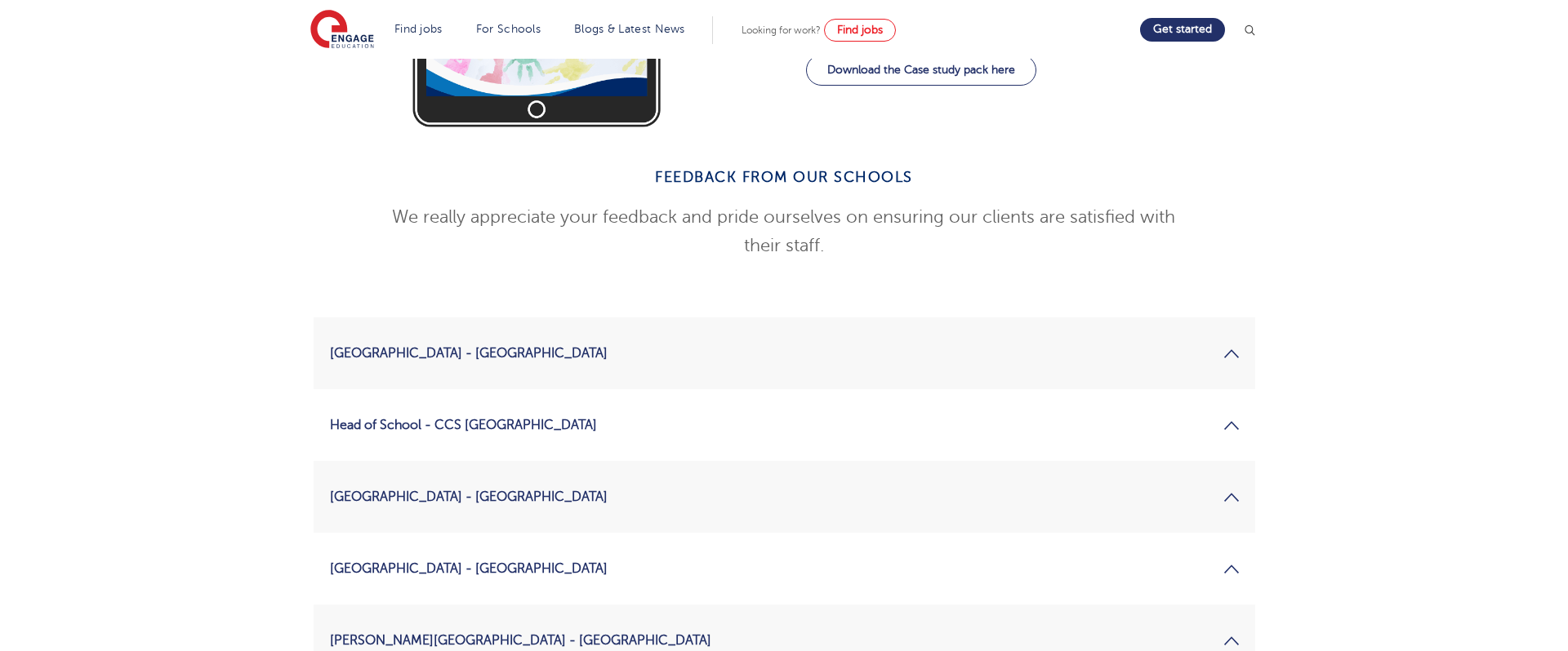
scroll to position [1796, 0]
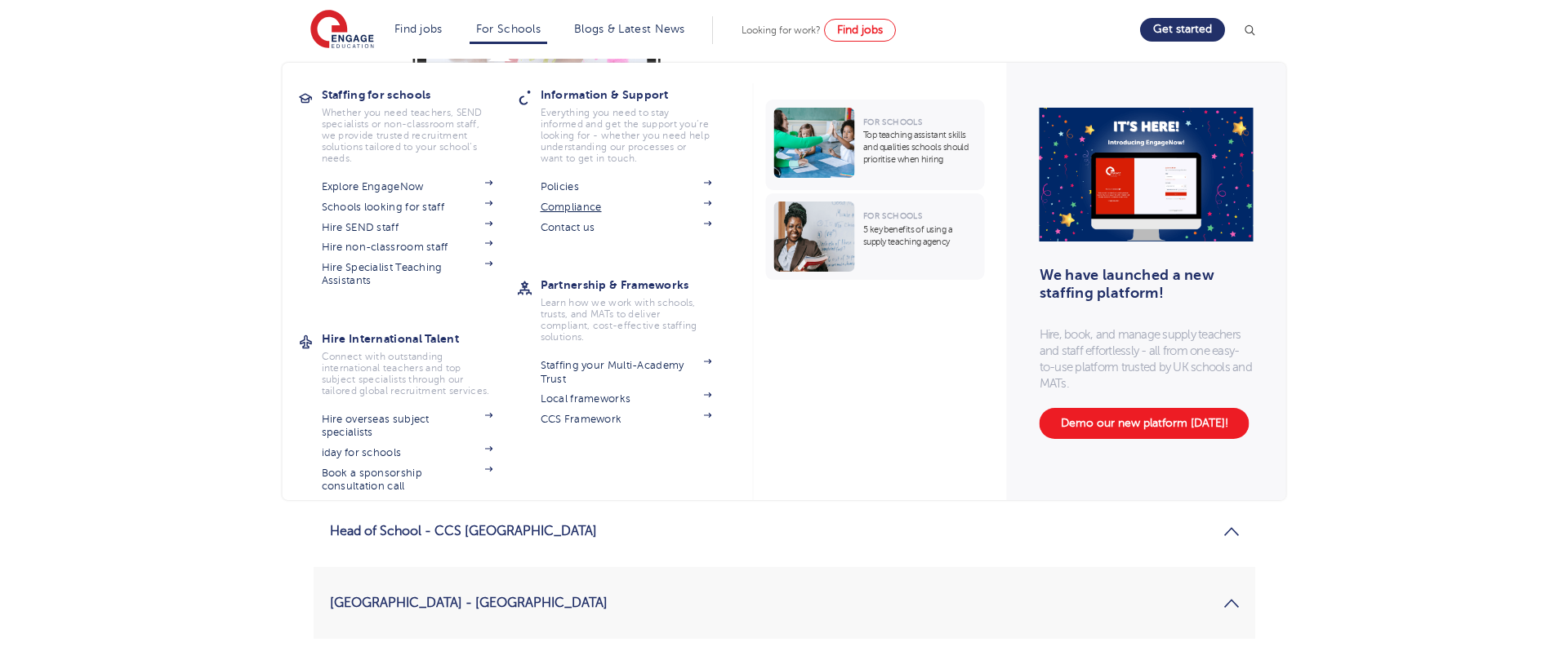
click at [572, 207] on link "Compliance" at bounding box center [626, 208] width 172 height 13
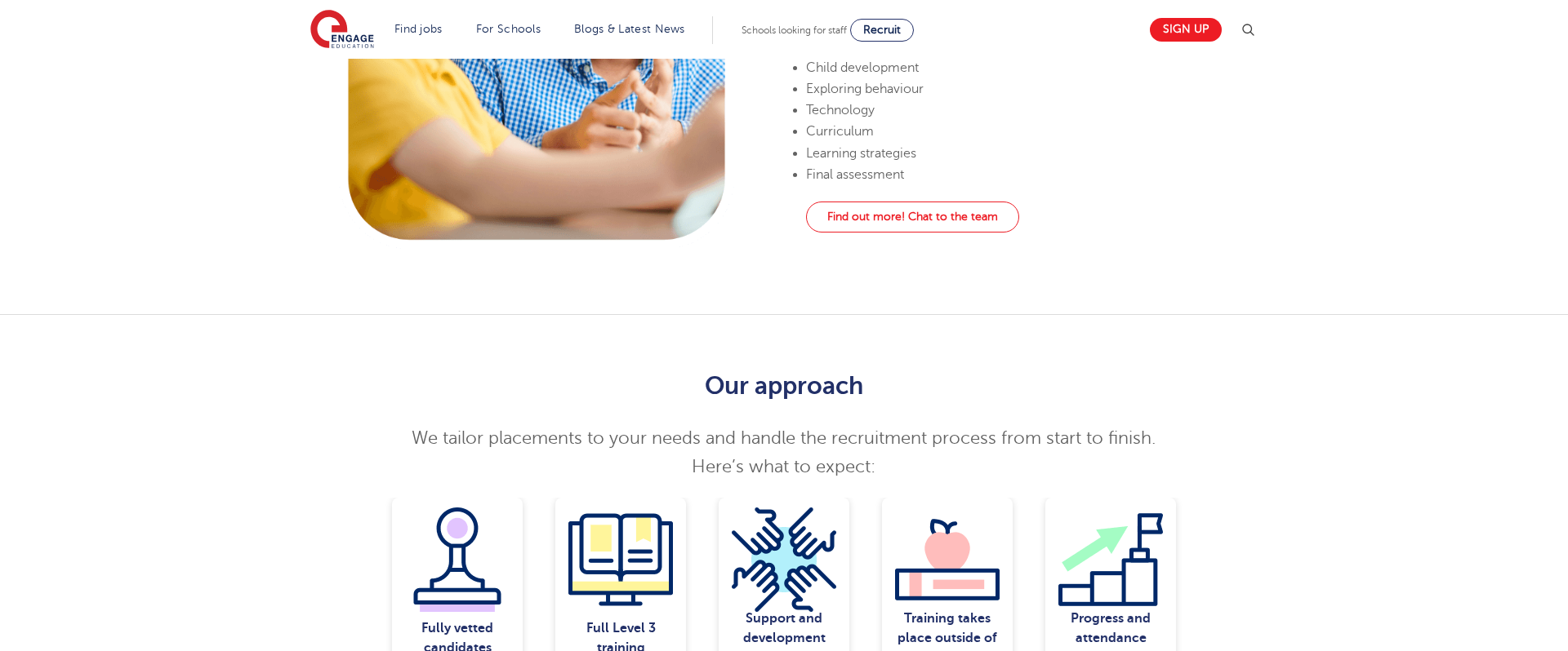
scroll to position [1633, 0]
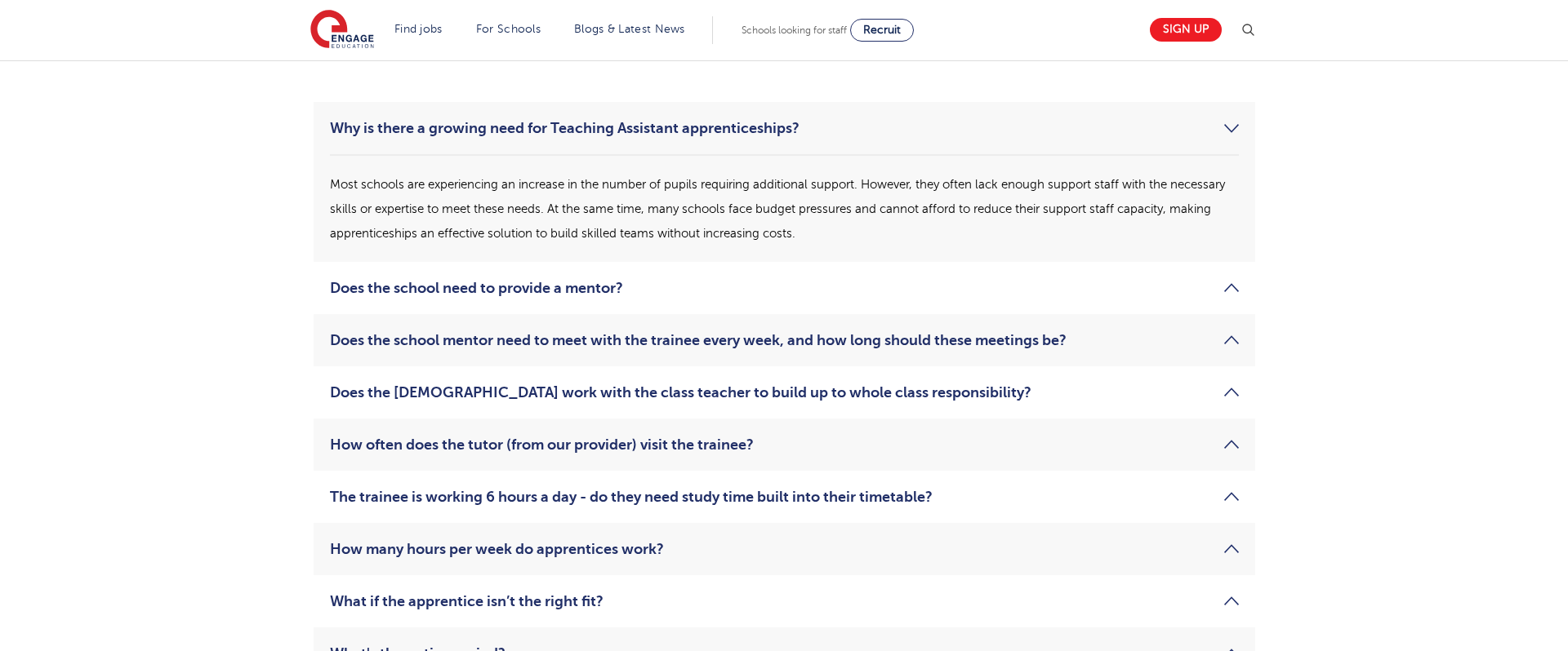
click at [482, 331] on link "Does the school mentor need to meet with the trainee every week, and how long s…" at bounding box center [784, 340] width 909 height 19
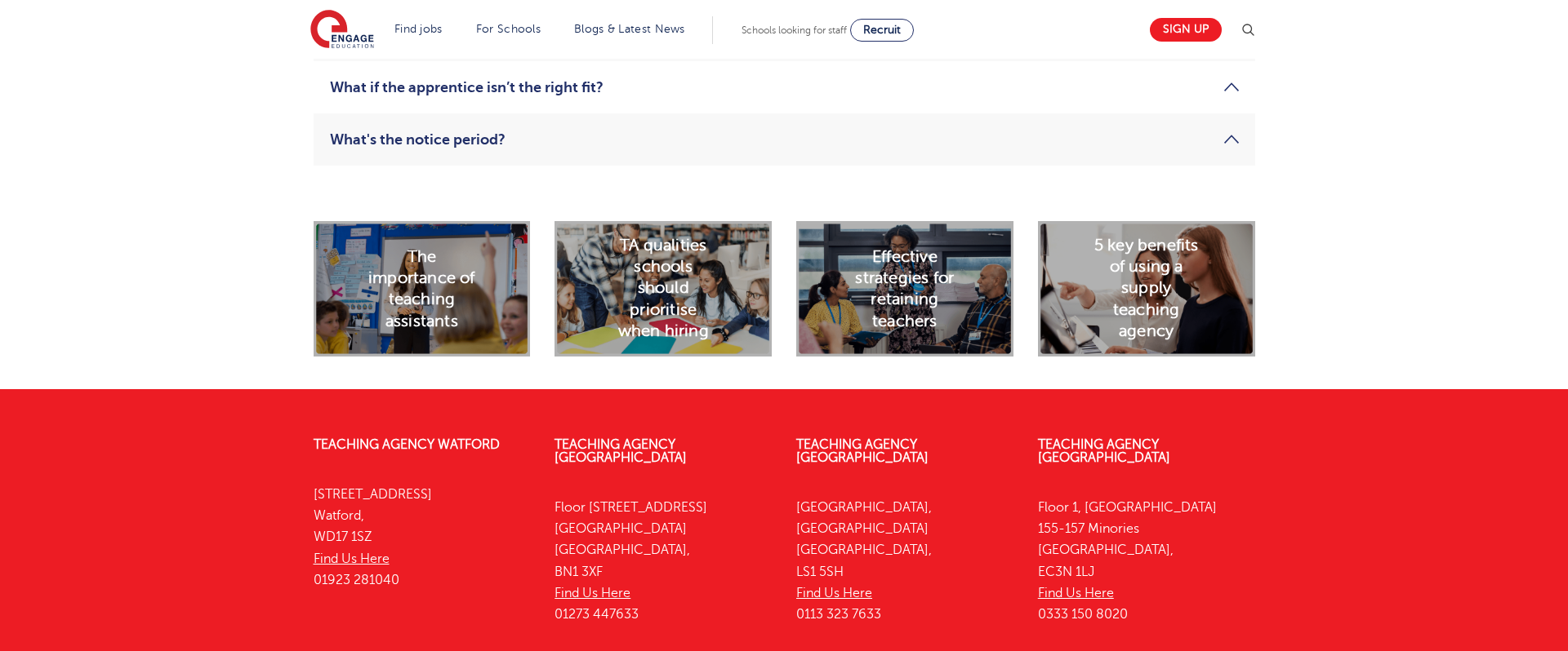
scroll to position [2258, 0]
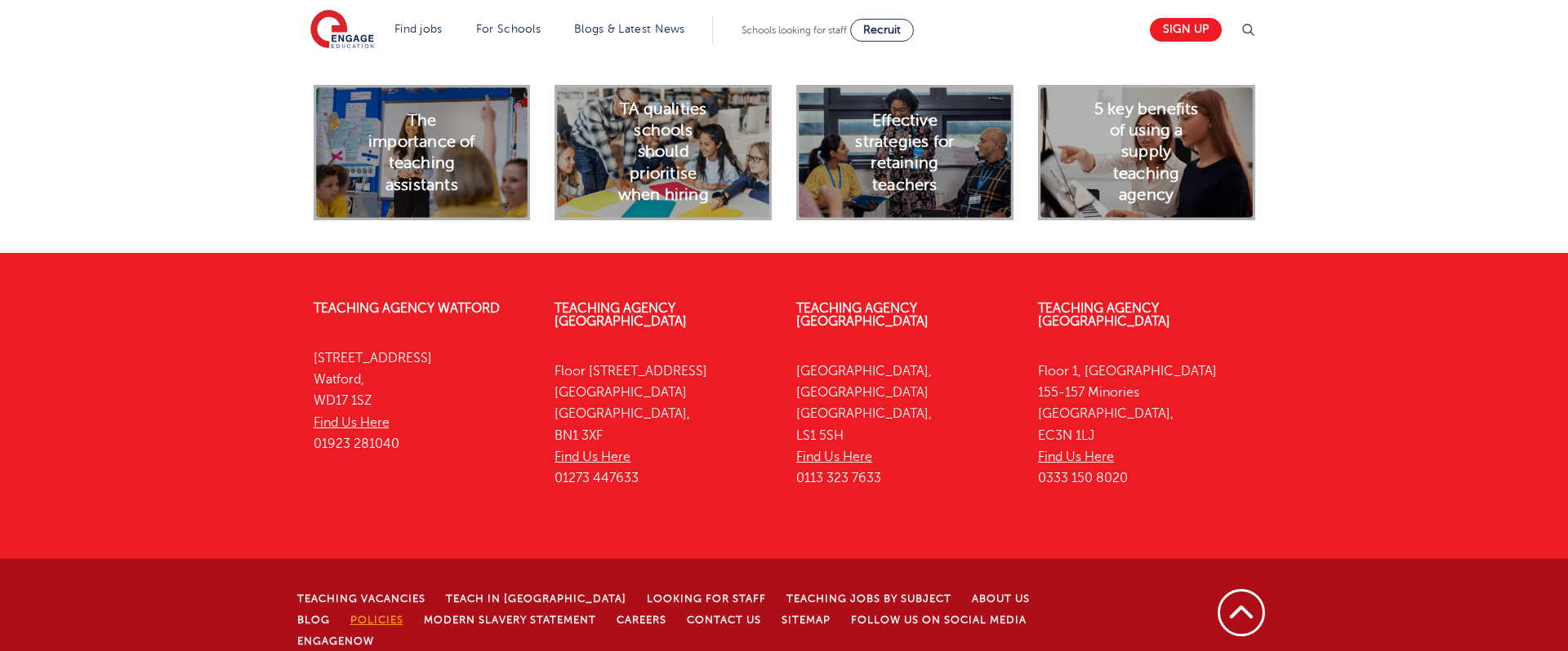
click at [350, 615] on link "Policies" at bounding box center [376, 621] width 53 height 12
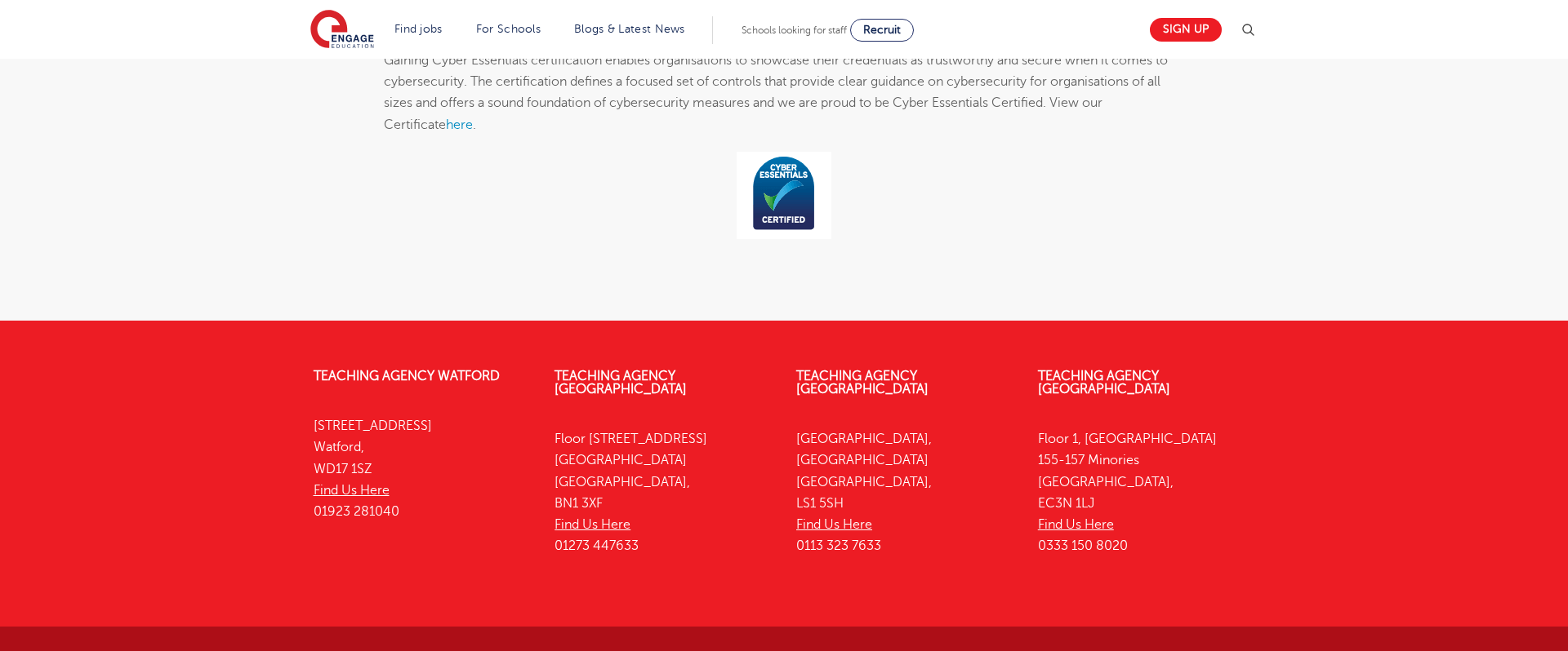
scroll to position [6433, 0]
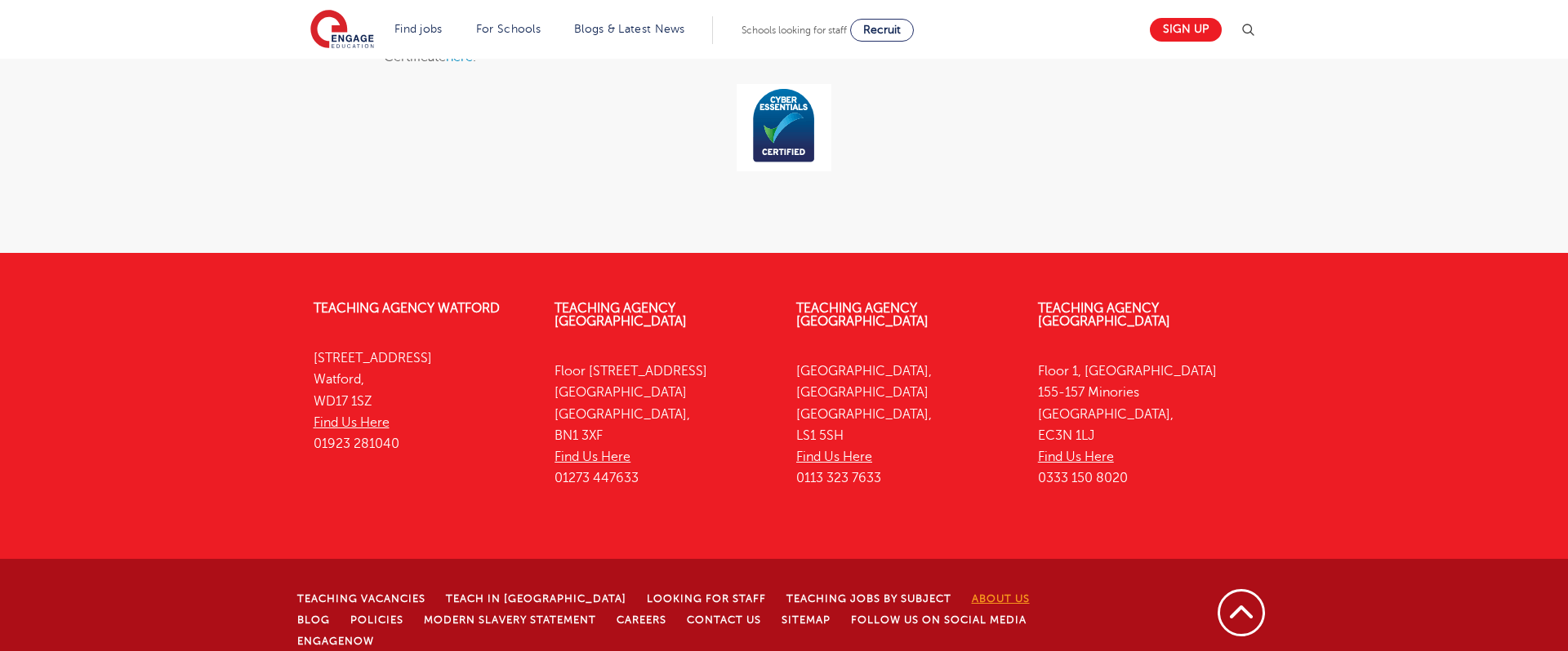
click at [972, 593] on link "About Us" at bounding box center [1001, 599] width 58 height 12
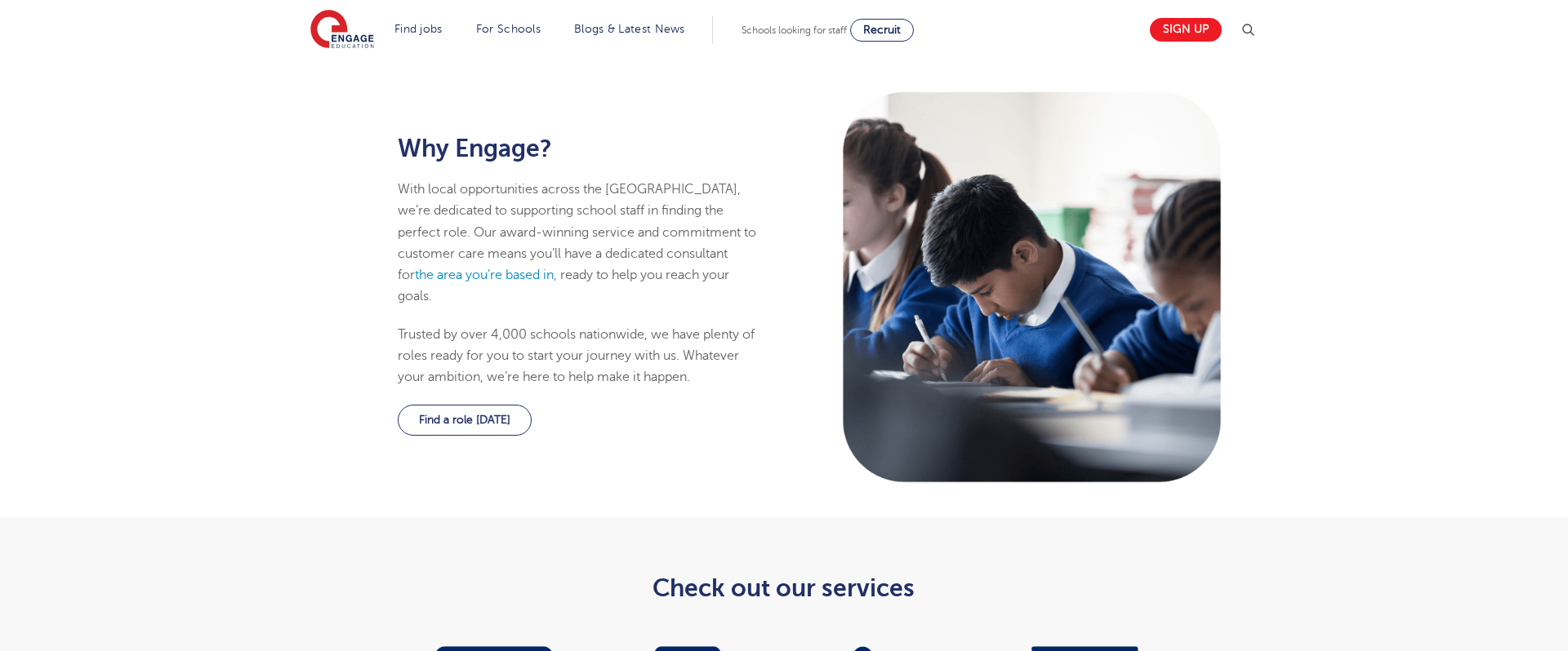
scroll to position [595, 0]
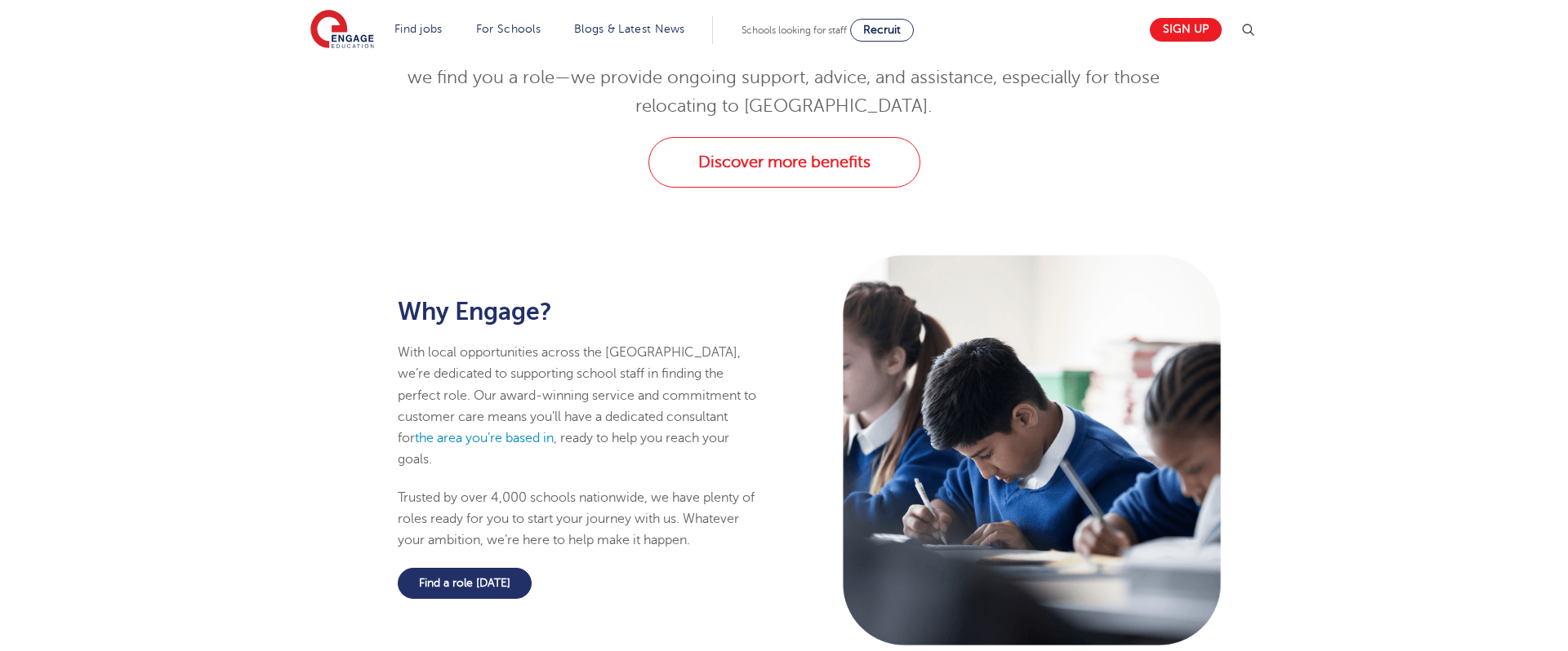
click at [477, 568] on link "Find a role today" at bounding box center [465, 583] width 134 height 31
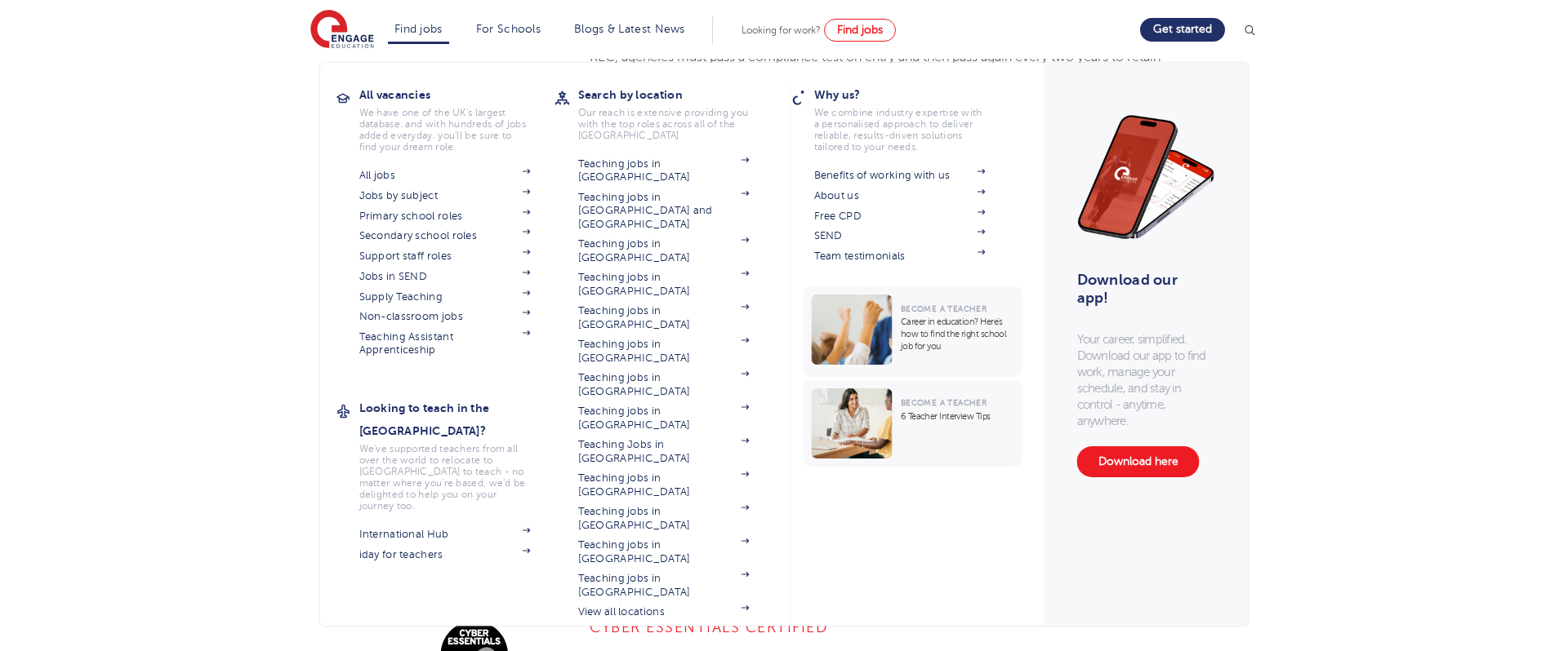
scroll to position [1305, 0]
click at [426, 524] on section "International Hub iday for teachers" at bounding box center [457, 542] width 196 height 38
click at [431, 528] on link "International Hub" at bounding box center [445, 535] width 172 height 13
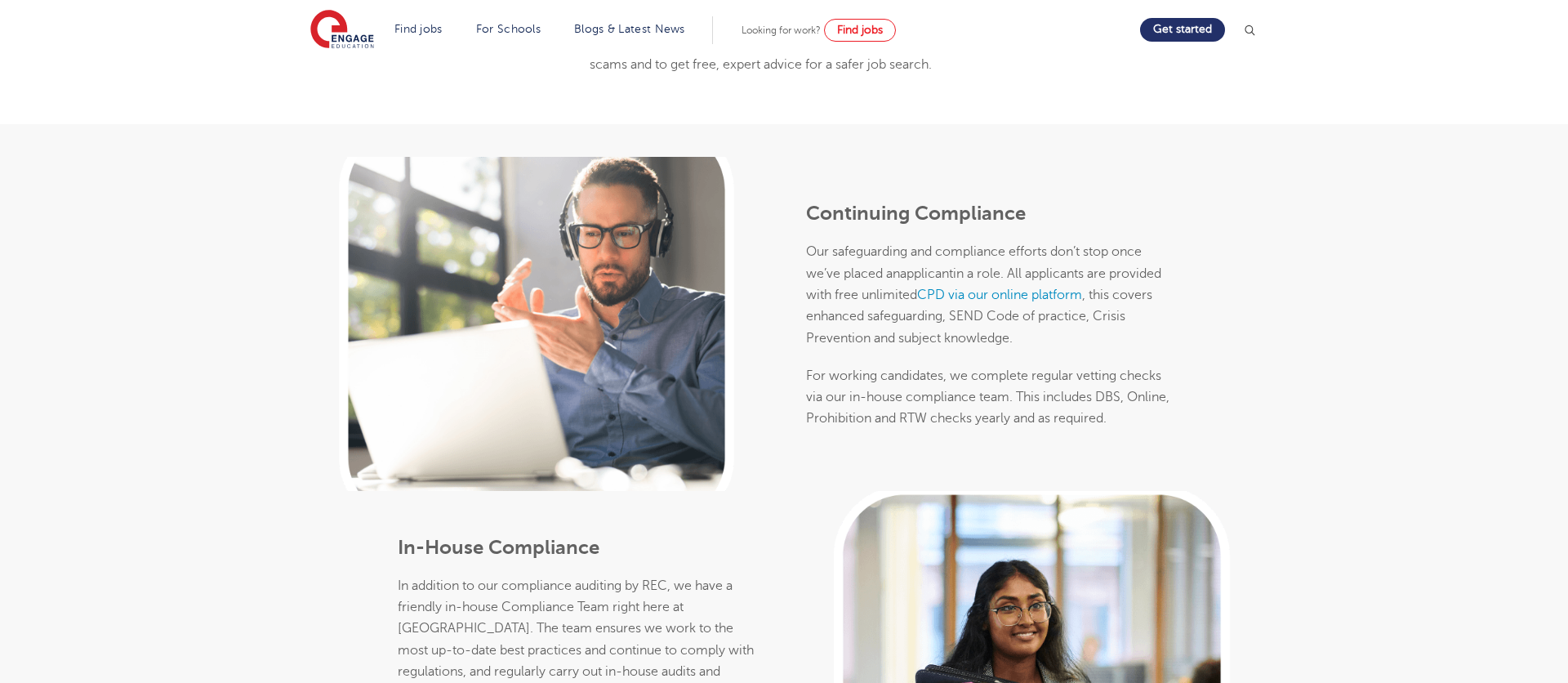
scroll to position [828, 0]
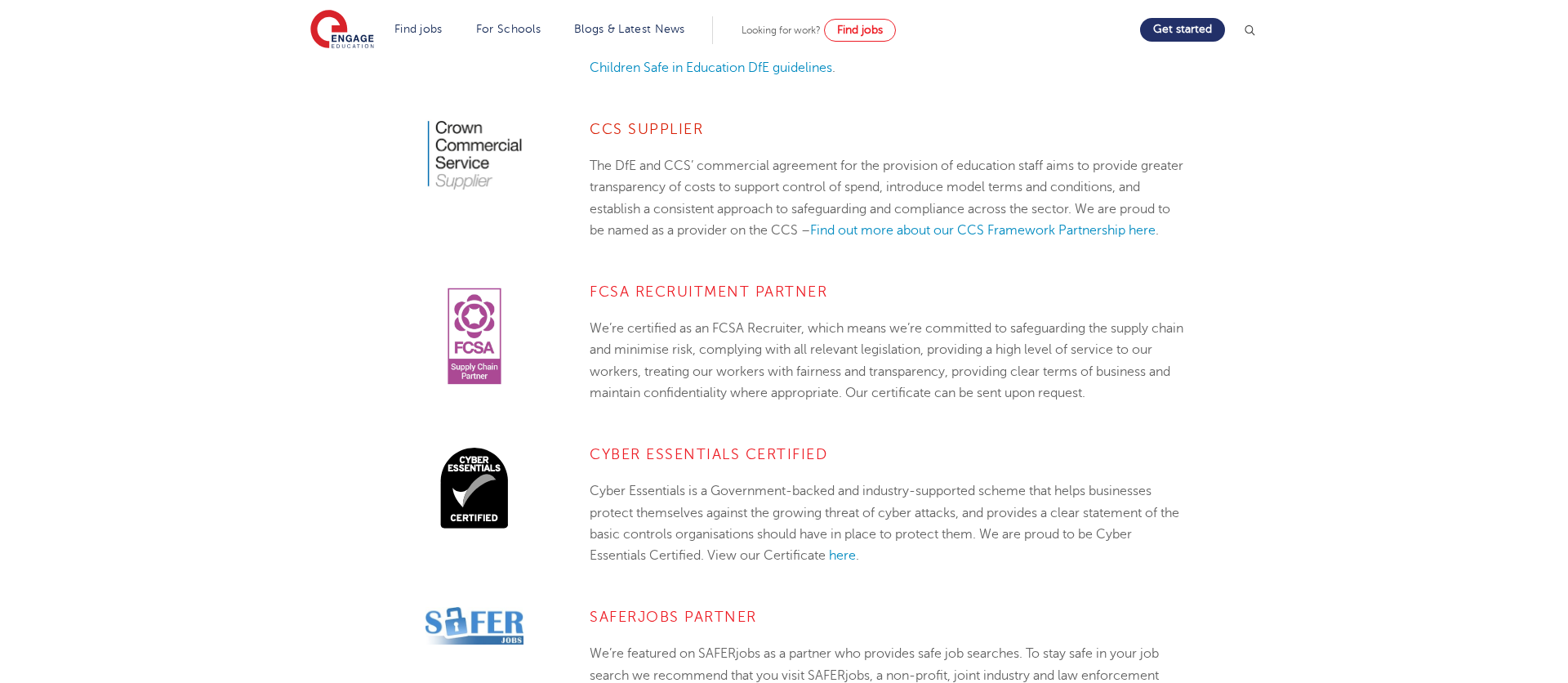
click at [321, 27] on img at bounding box center [343, 30] width 64 height 41
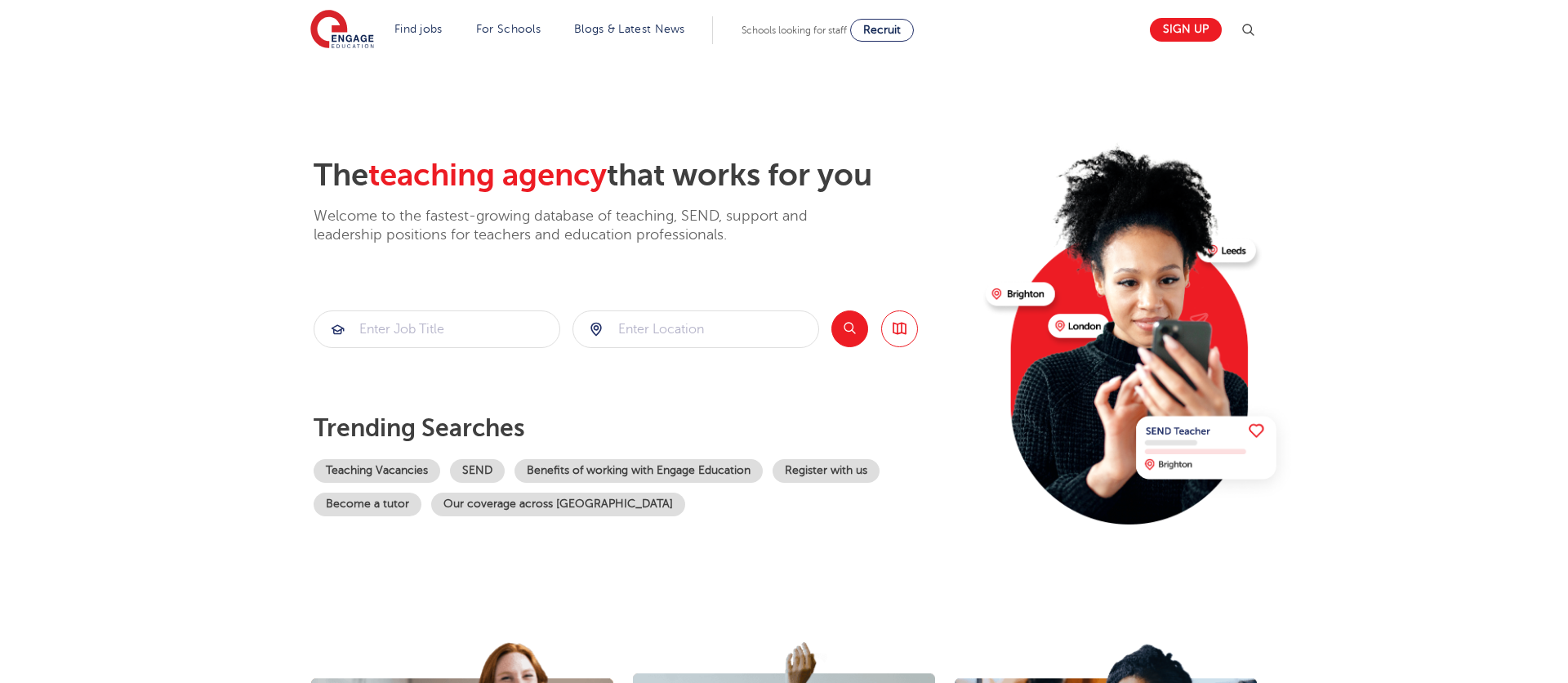
click at [598, 333] on div at bounding box center [695, 329] width 245 height 36
click at [721, 333] on input "search" at bounding box center [695, 329] width 245 height 36
click at [844, 327] on button "Search" at bounding box center [850, 329] width 37 height 37
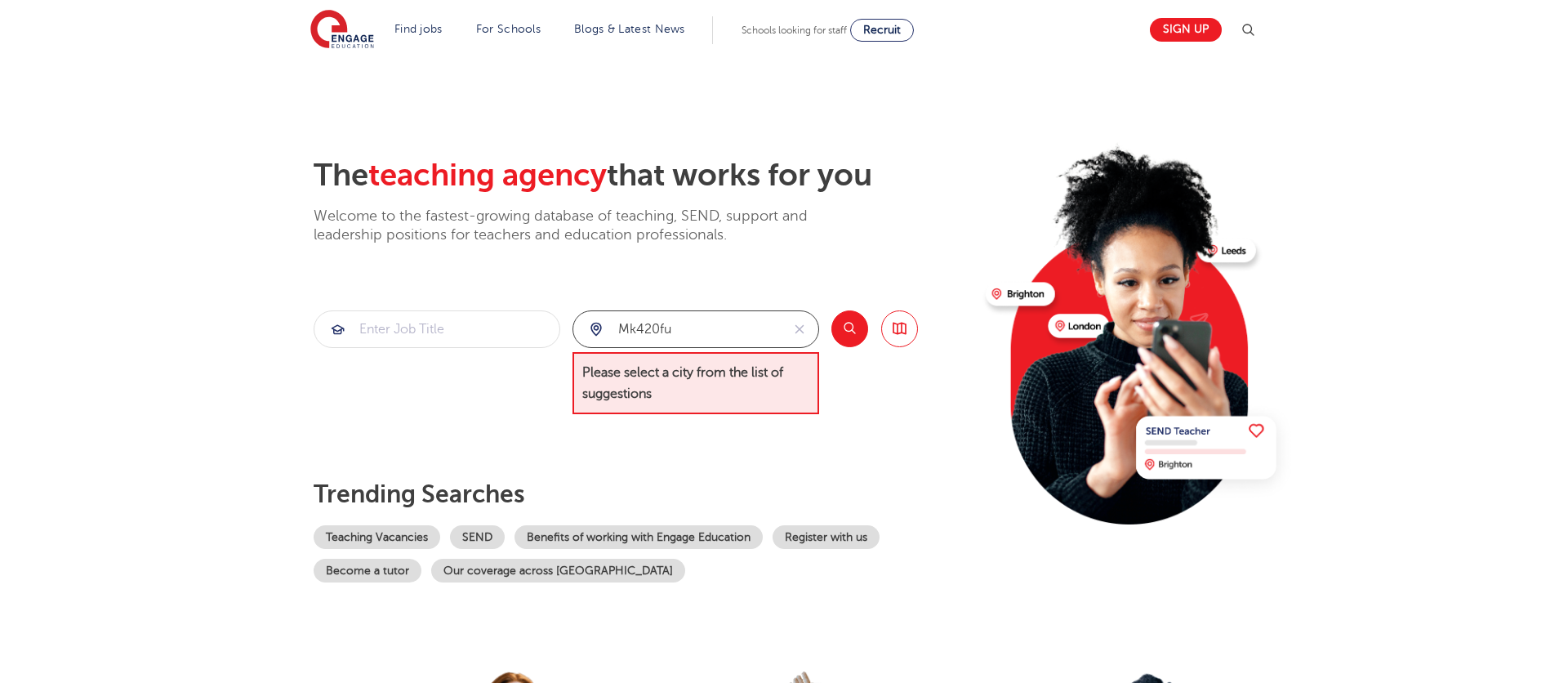
click at [734, 324] on input "mk420fu" at bounding box center [677, 329] width 207 height 36
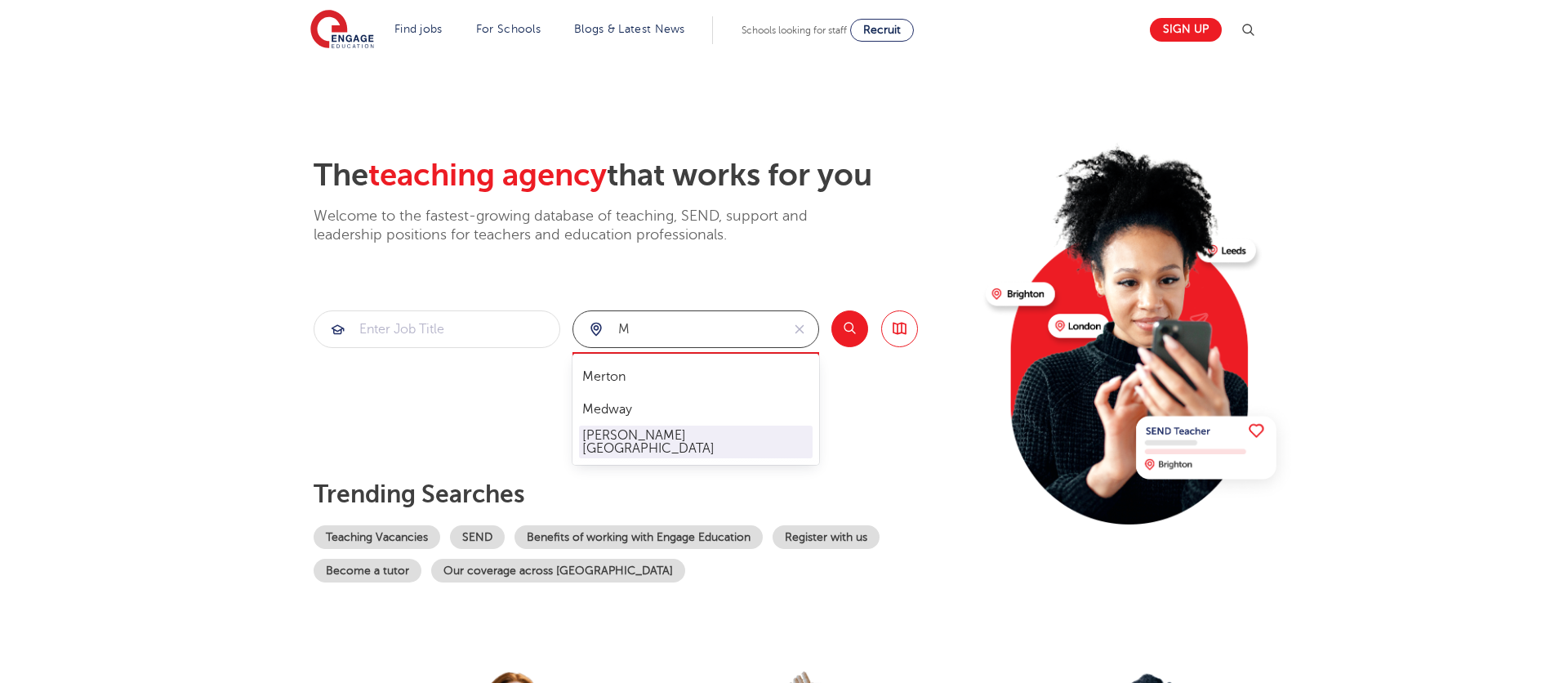
click at [646, 446] on li "[PERSON_NAME][GEOGRAPHIC_DATA]" at bounding box center [696, 442] width 234 height 33
type input "[PERSON_NAME][GEOGRAPHIC_DATA]"
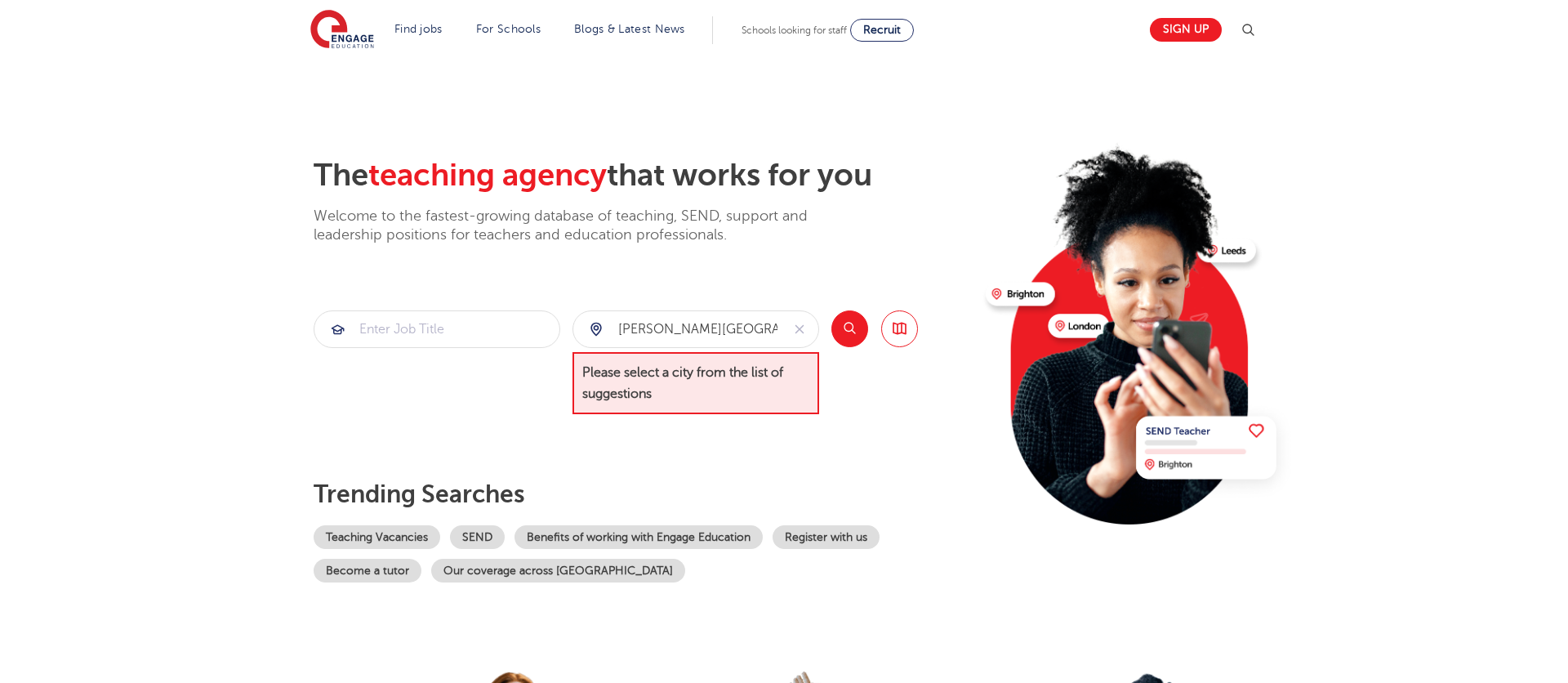
click at [844, 329] on button "Search" at bounding box center [850, 329] width 37 height 37
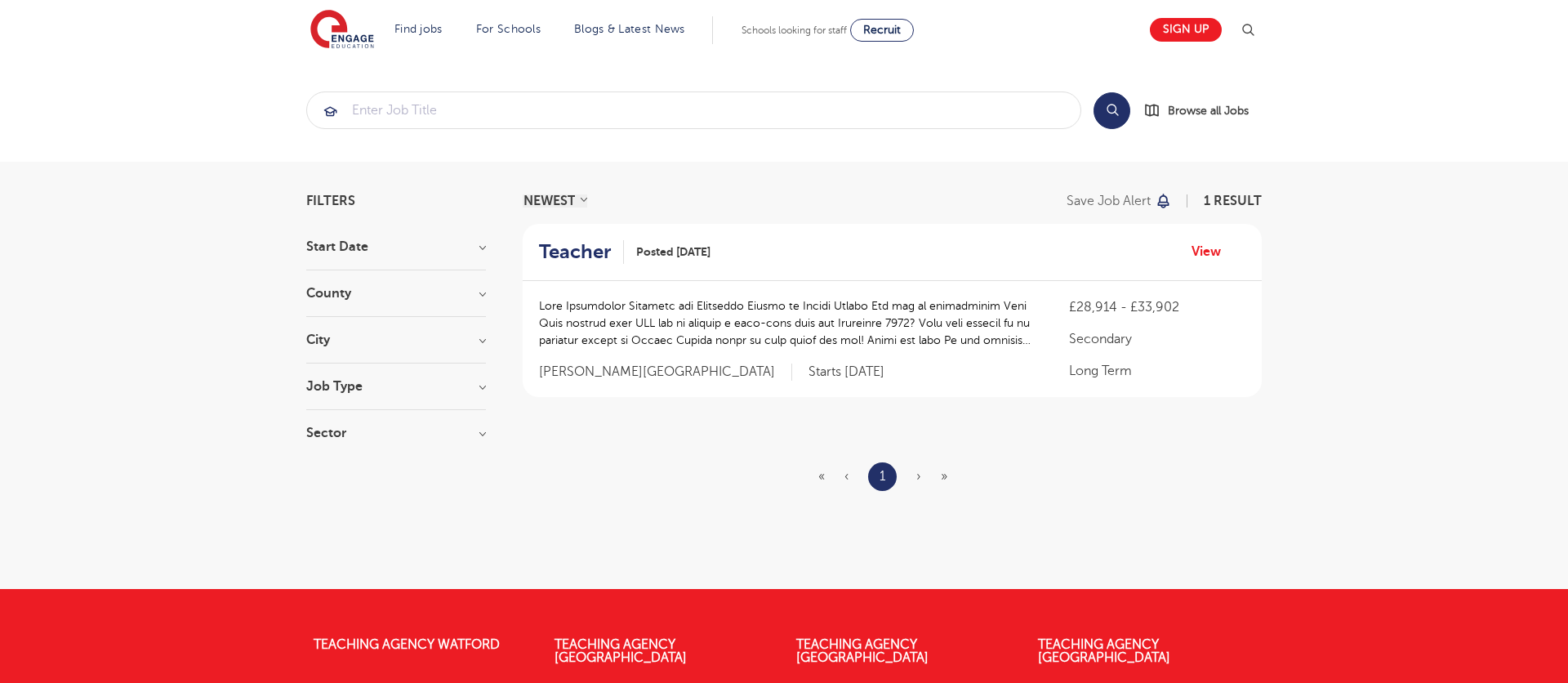
click at [572, 247] on h2 "Teacher" at bounding box center [574, 252] width 72 height 24
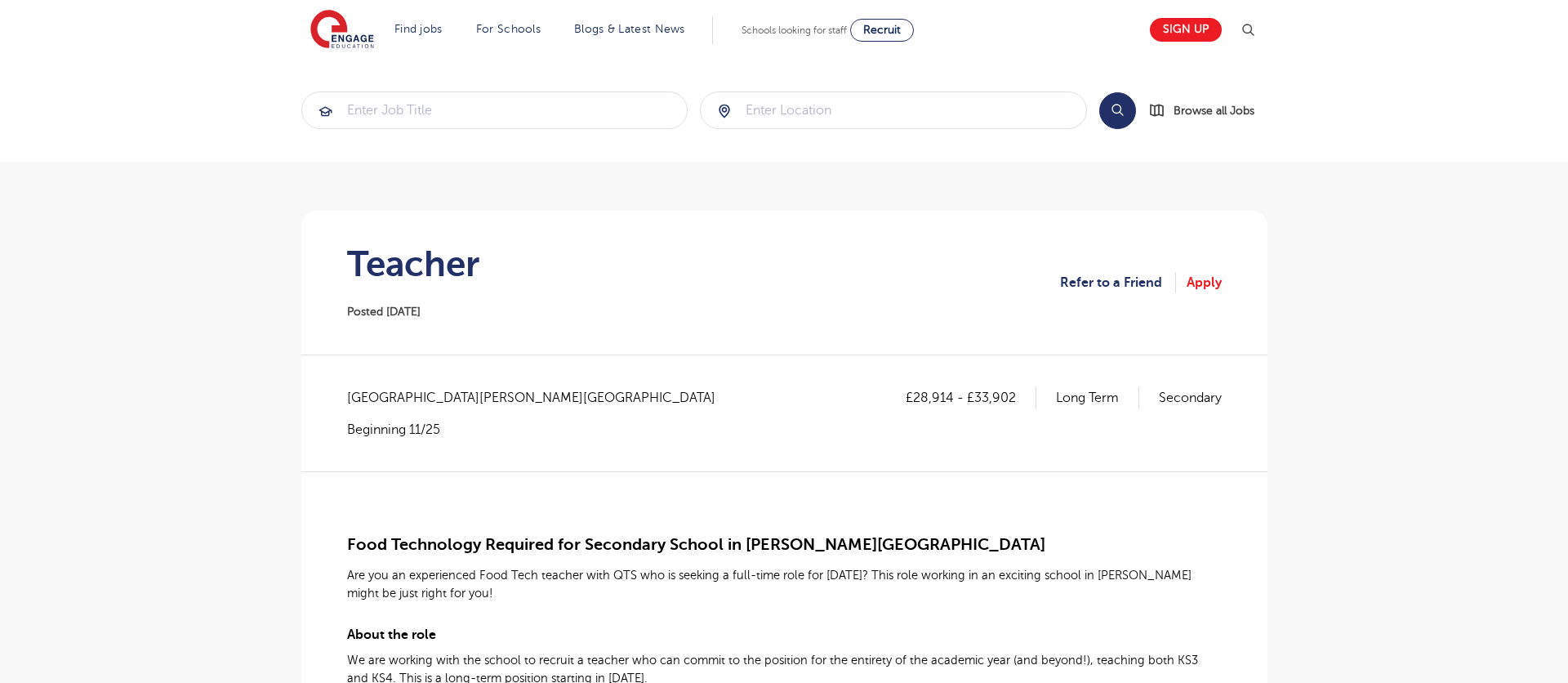
click at [343, 25] on img at bounding box center [343, 30] width 64 height 41
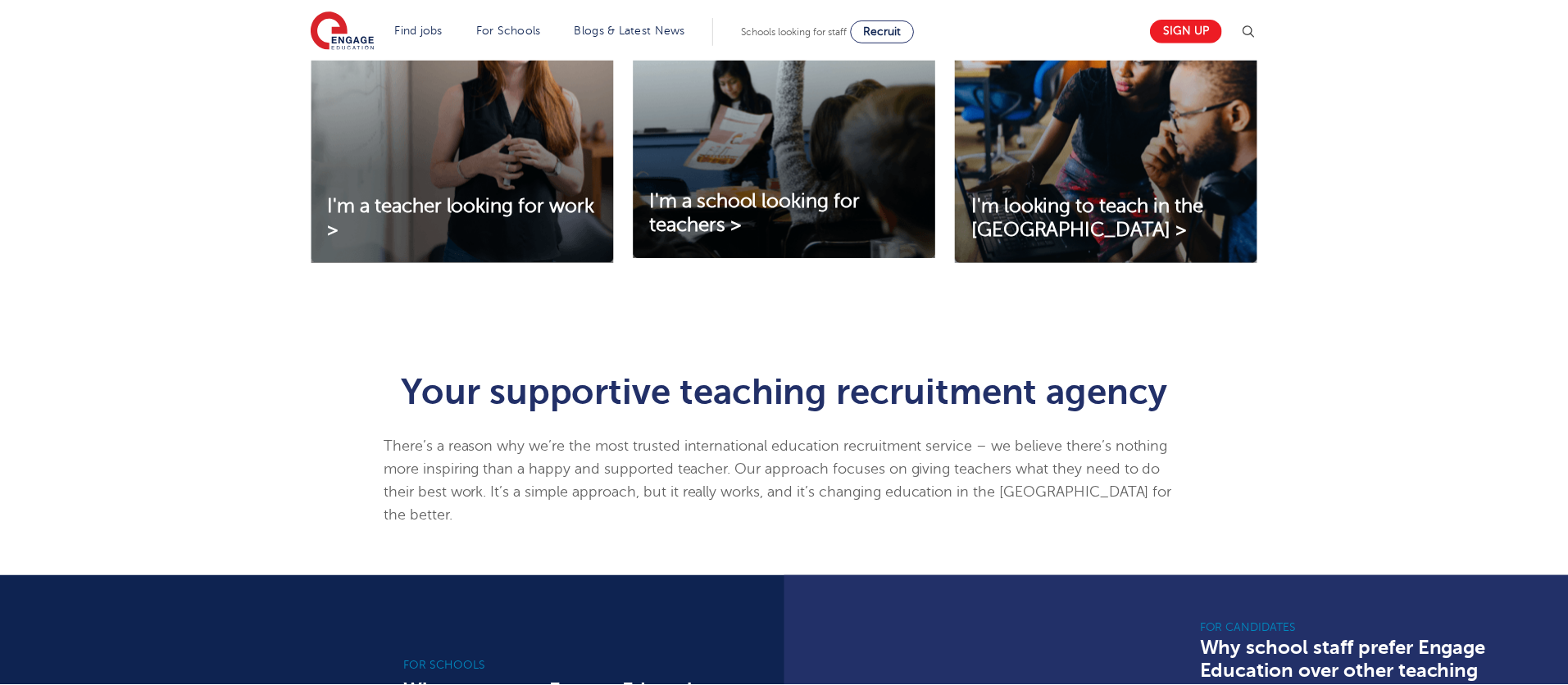
scroll to position [1147, 0]
